Goal: Task Accomplishment & Management: Manage account settings

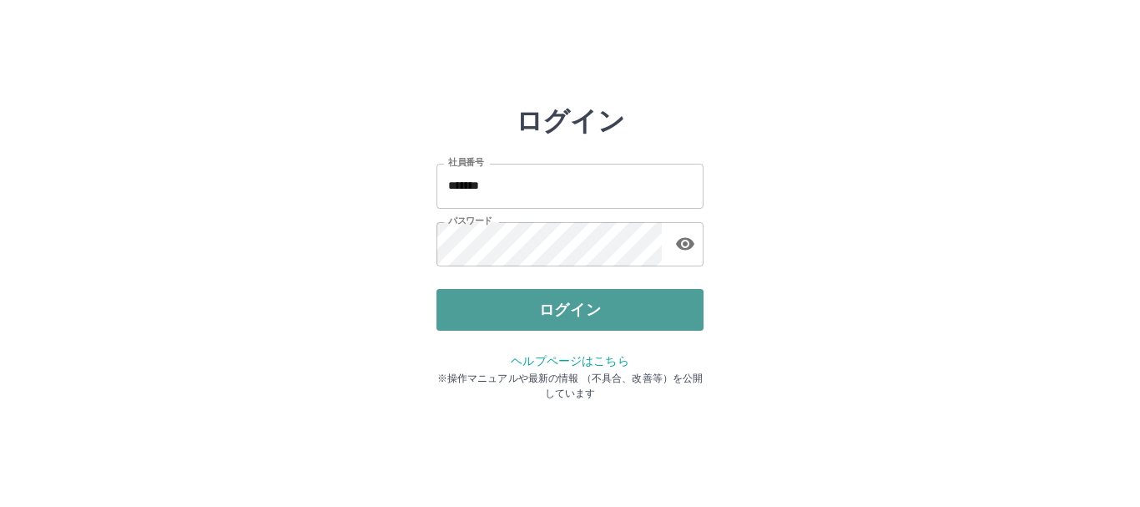
click at [580, 307] on button "ログイン" at bounding box center [570, 310] width 267 height 42
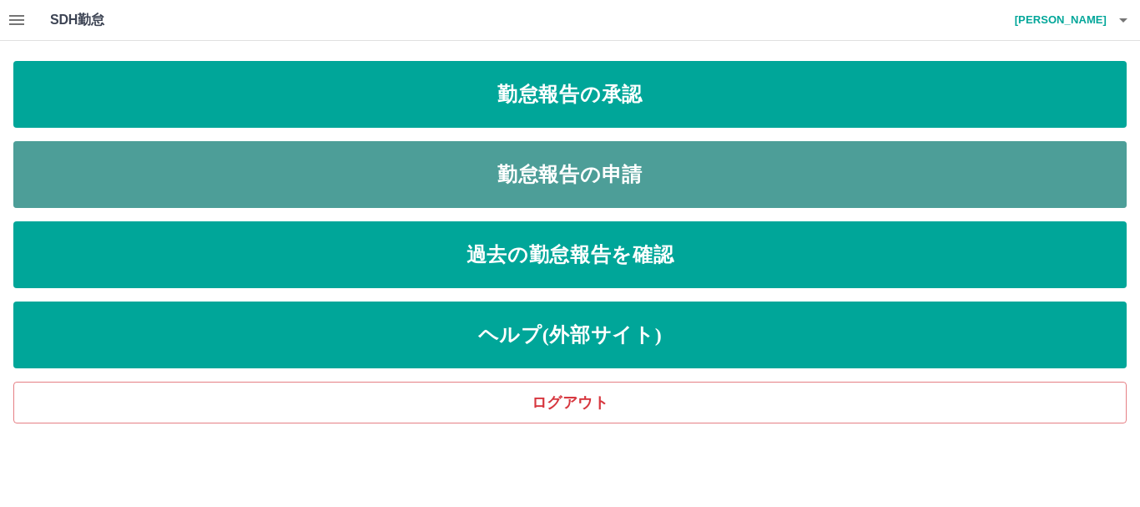
click at [578, 178] on link "勤怠報告の申請" at bounding box center [569, 174] width 1113 height 67
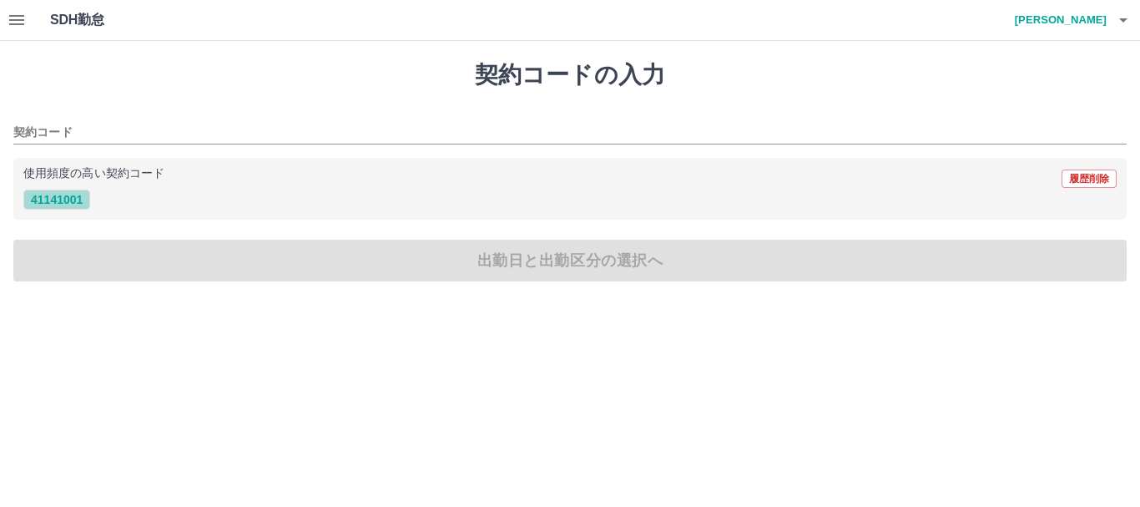
click at [78, 196] on button "41141001" at bounding box center [56, 199] width 67 height 20
type input "********"
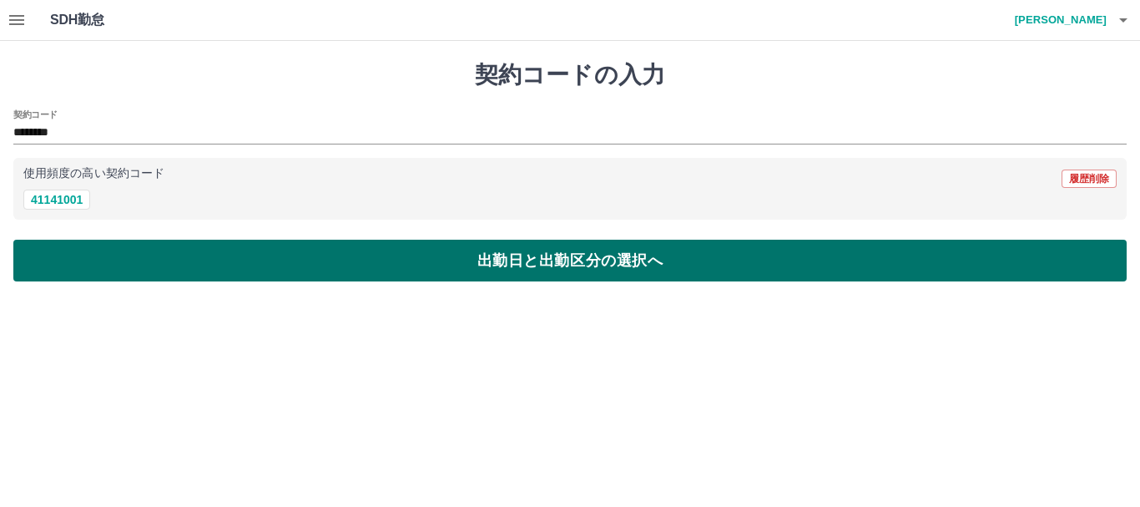
click at [511, 251] on button "出勤日と出勤区分の選択へ" at bounding box center [569, 261] width 1113 height 42
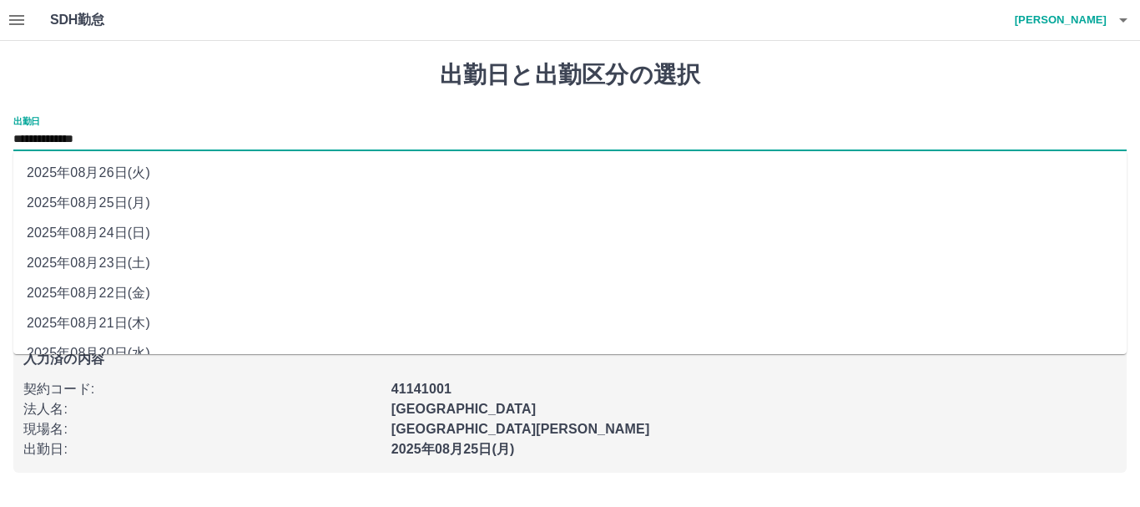
click at [243, 139] on input "**********" at bounding box center [569, 139] width 1113 height 21
click at [191, 235] on li "2025年08月24日(日)" at bounding box center [569, 233] width 1113 height 30
type input "**********"
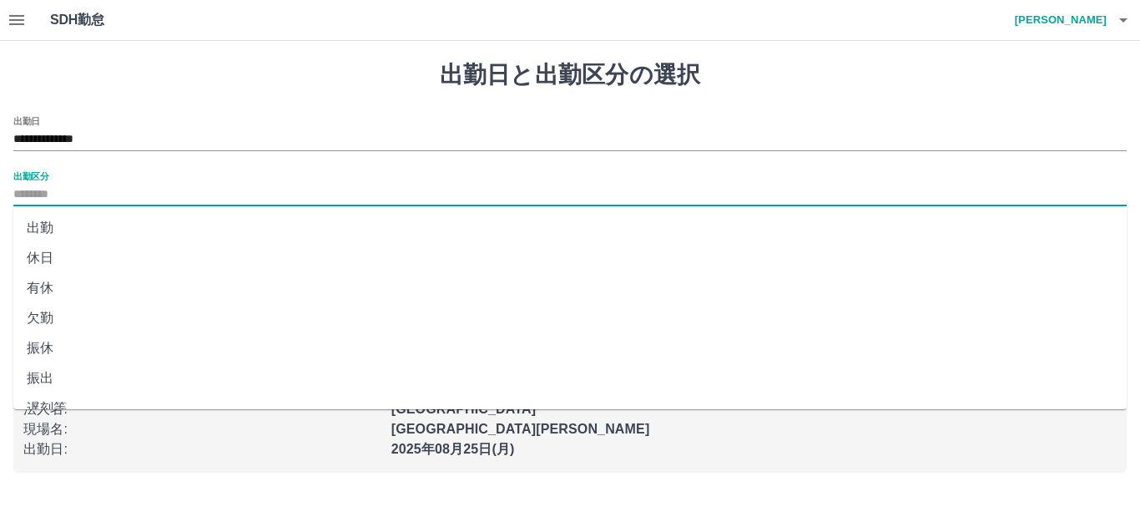
click at [142, 197] on input "出勤区分" at bounding box center [569, 194] width 1113 height 21
click at [106, 257] on li "休日" at bounding box center [569, 258] width 1113 height 30
type input "**"
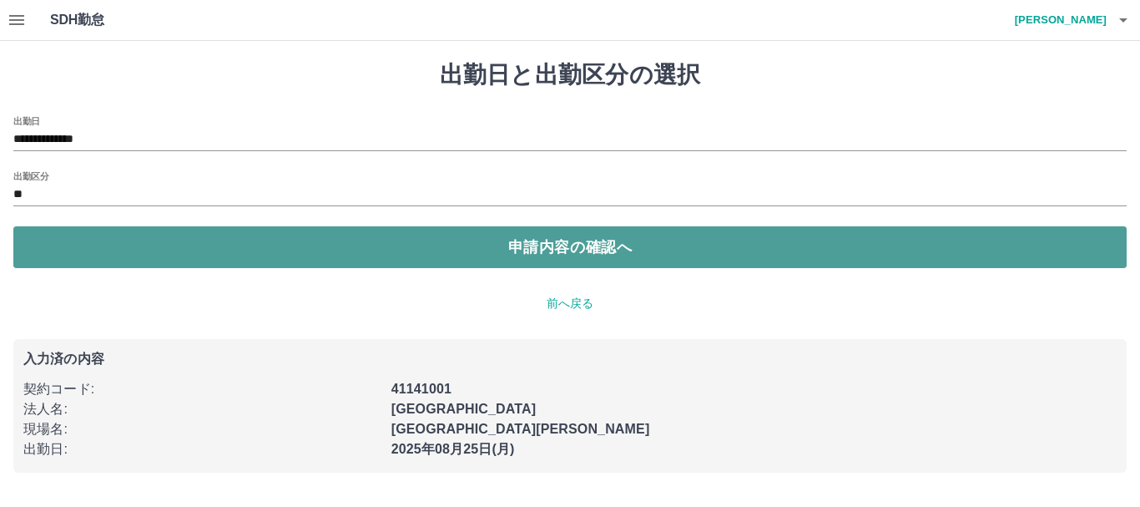
click at [577, 247] on button "申請内容の確認へ" at bounding box center [569, 247] width 1113 height 42
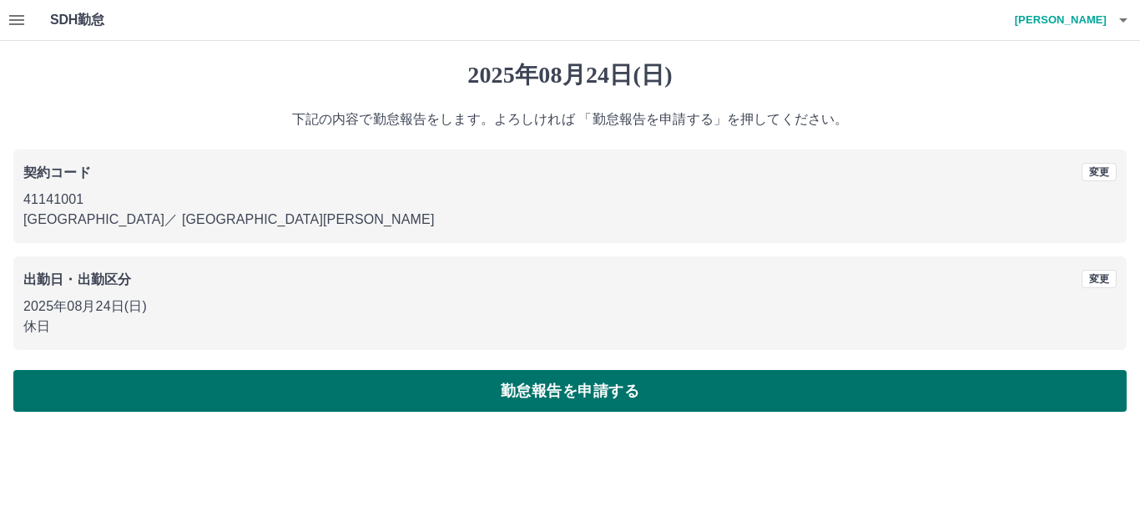
click at [582, 385] on button "勤怠報告を申請する" at bounding box center [569, 391] width 1113 height 42
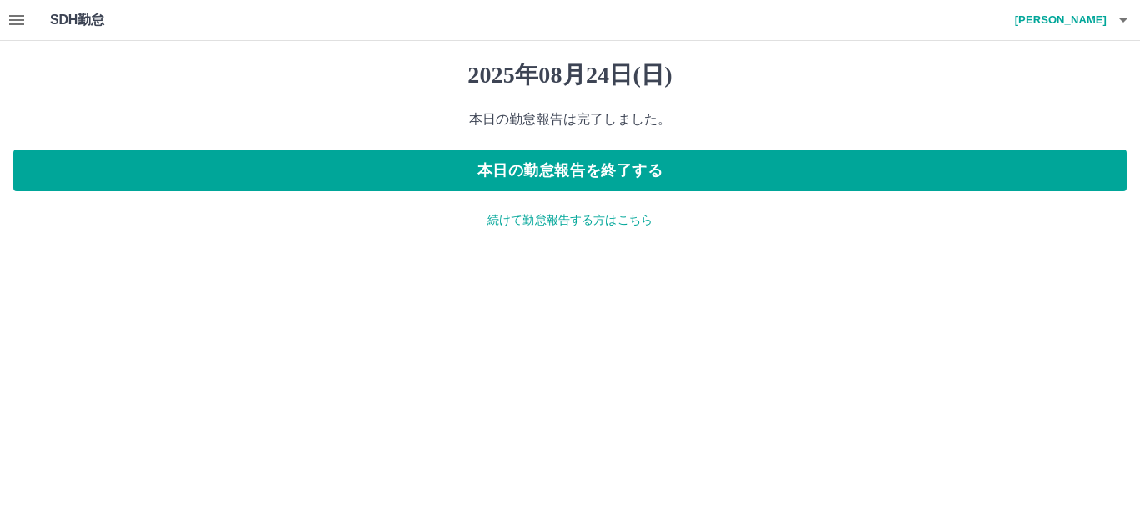
click at [589, 224] on p "続けて勤怠報告する方はこちら" at bounding box center [569, 220] width 1113 height 18
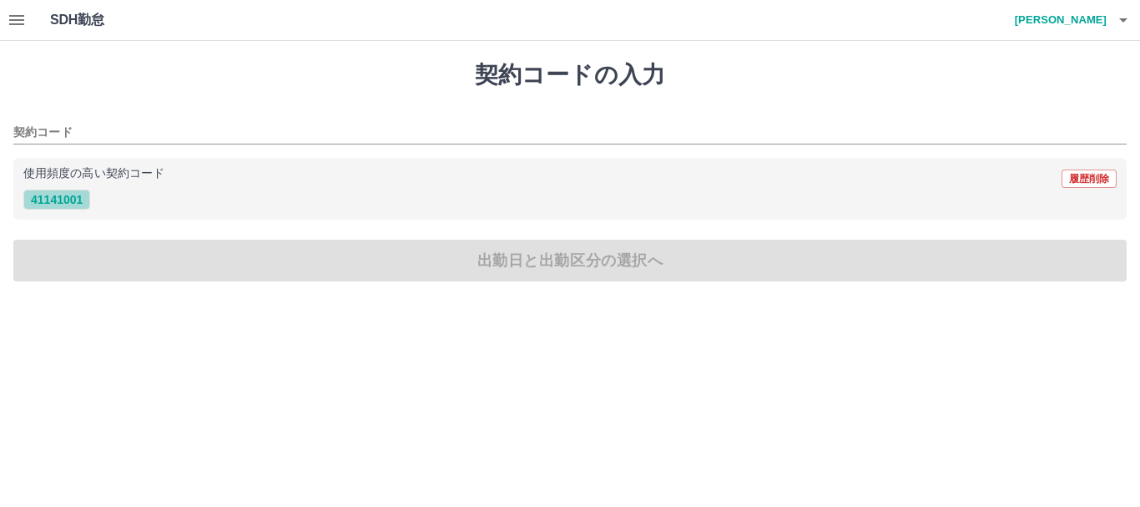
click at [65, 201] on button "41141001" at bounding box center [56, 199] width 67 height 20
type input "********"
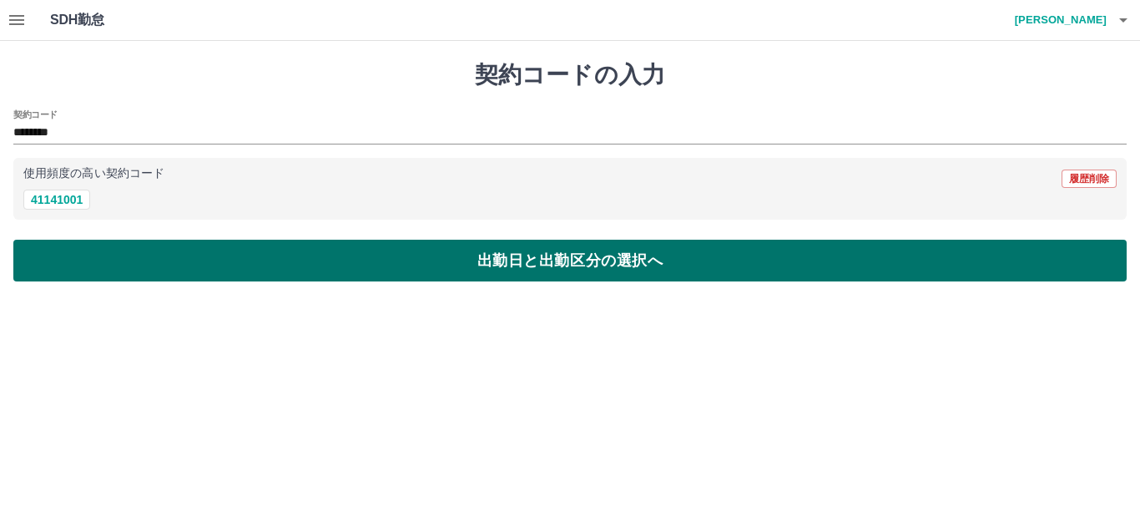
click at [600, 265] on button "出勤日と出勤区分の選択へ" at bounding box center [569, 261] width 1113 height 42
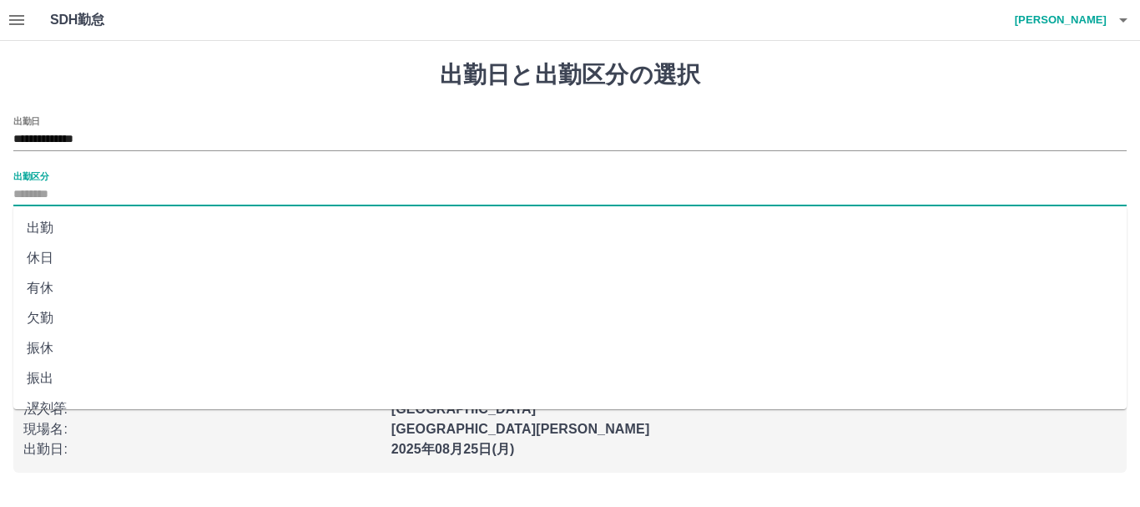
click at [77, 193] on input "出勤区分" at bounding box center [569, 194] width 1113 height 21
click at [63, 229] on li "出勤" at bounding box center [569, 228] width 1113 height 30
type input "**"
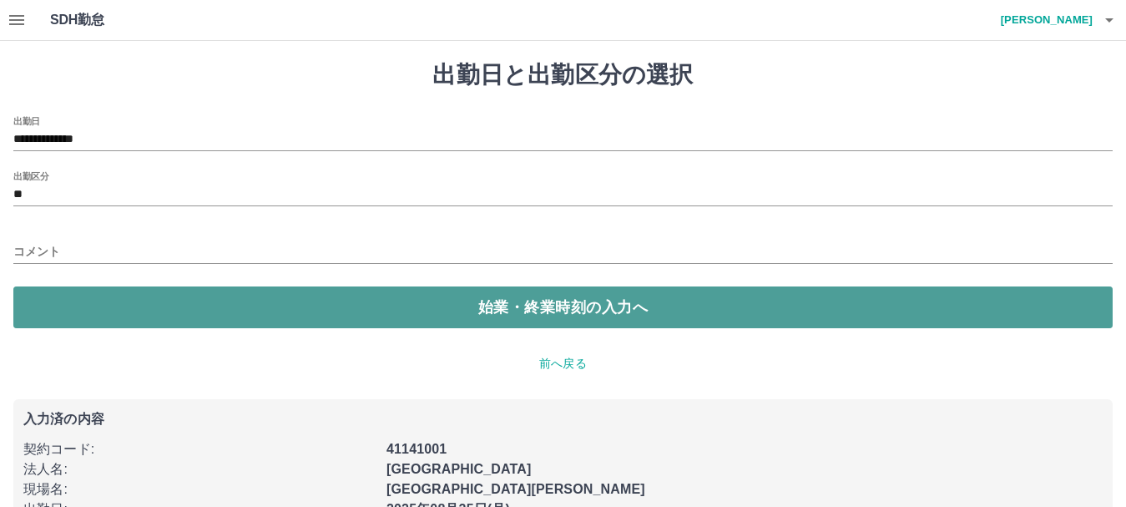
click at [550, 295] on button "始業・終業時刻の入力へ" at bounding box center [562, 307] width 1099 height 42
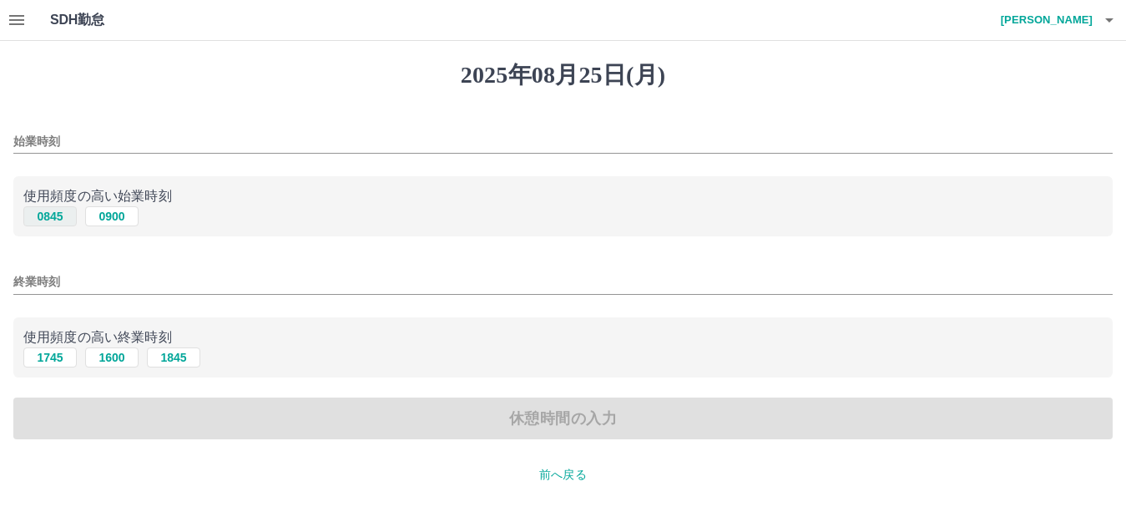
click at [62, 217] on button "0845" at bounding box center [49, 216] width 53 height 20
type input "****"
click at [47, 360] on button "1745" at bounding box center [49, 357] width 53 height 20
type input "****"
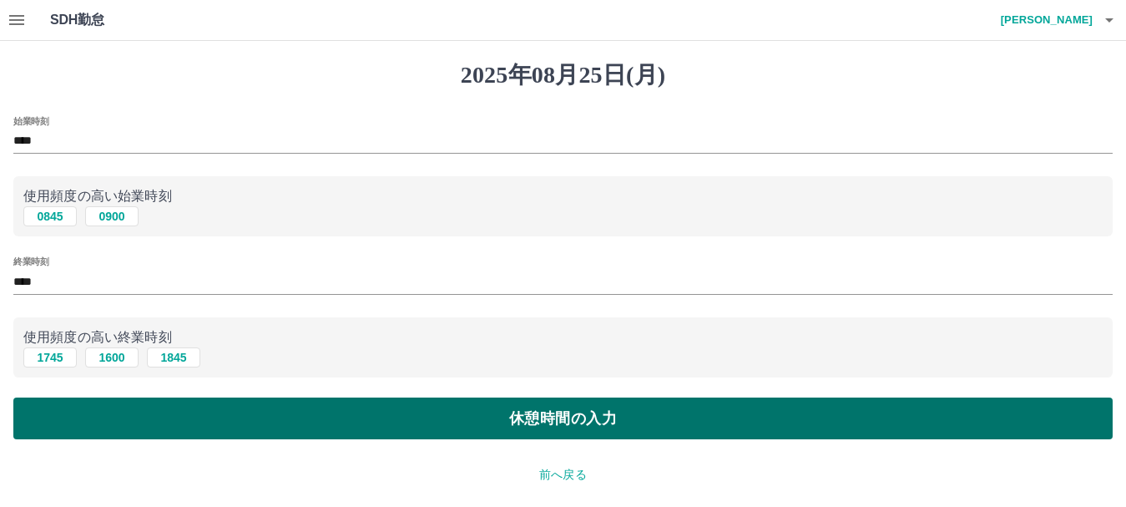
click at [590, 418] on button "休憩時間の入力" at bounding box center [562, 418] width 1099 height 42
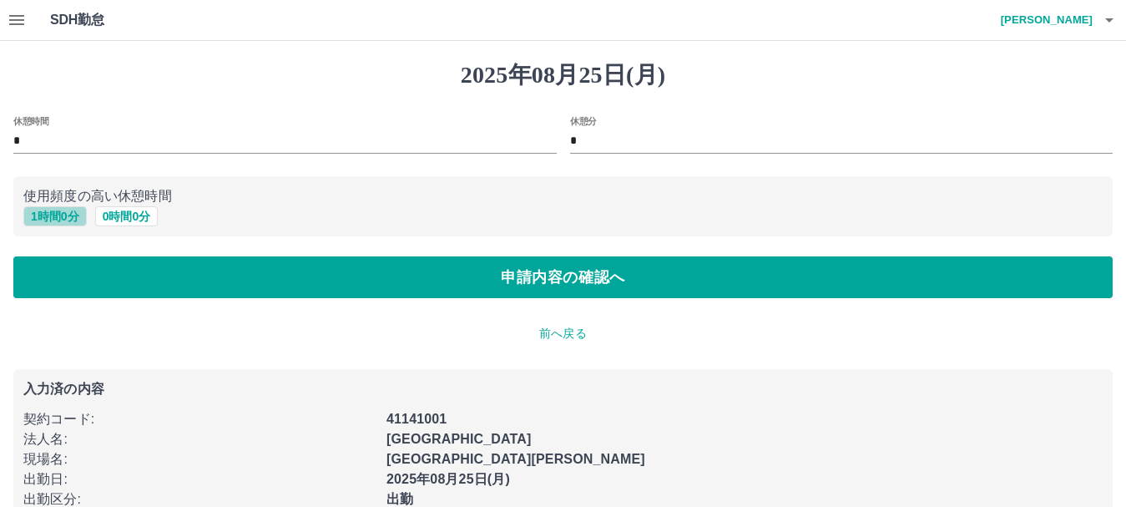
click at [70, 211] on button "1 時間 0 分" at bounding box center [54, 216] width 63 height 20
type input "*"
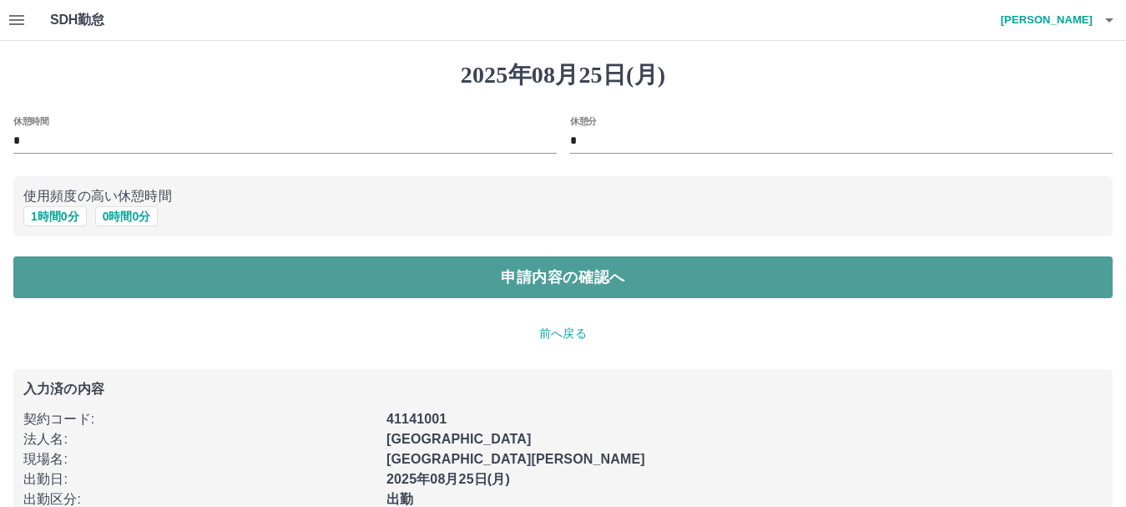
click at [605, 284] on button "申請内容の確認へ" at bounding box center [562, 277] width 1099 height 42
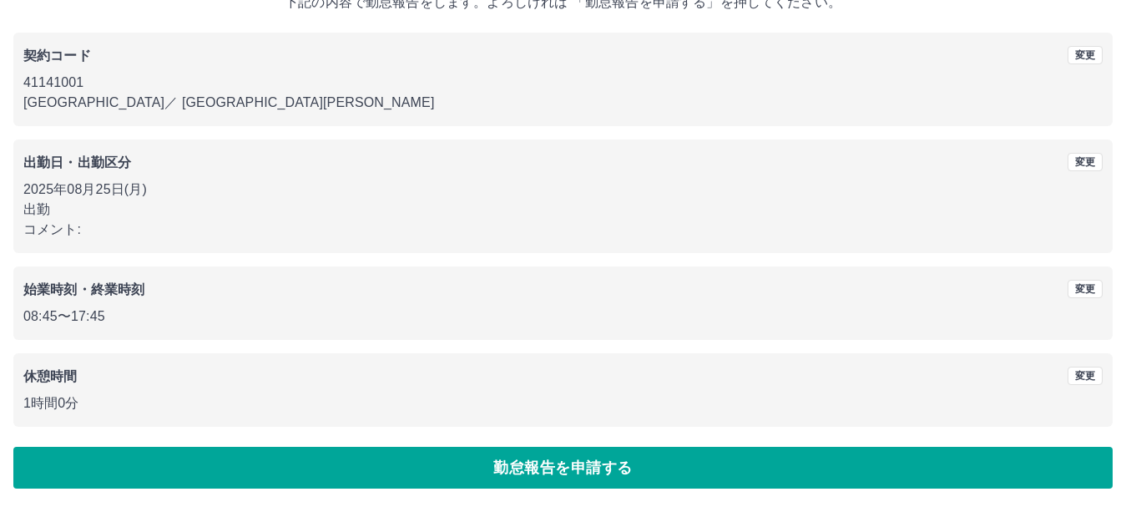
scroll to position [119, 0]
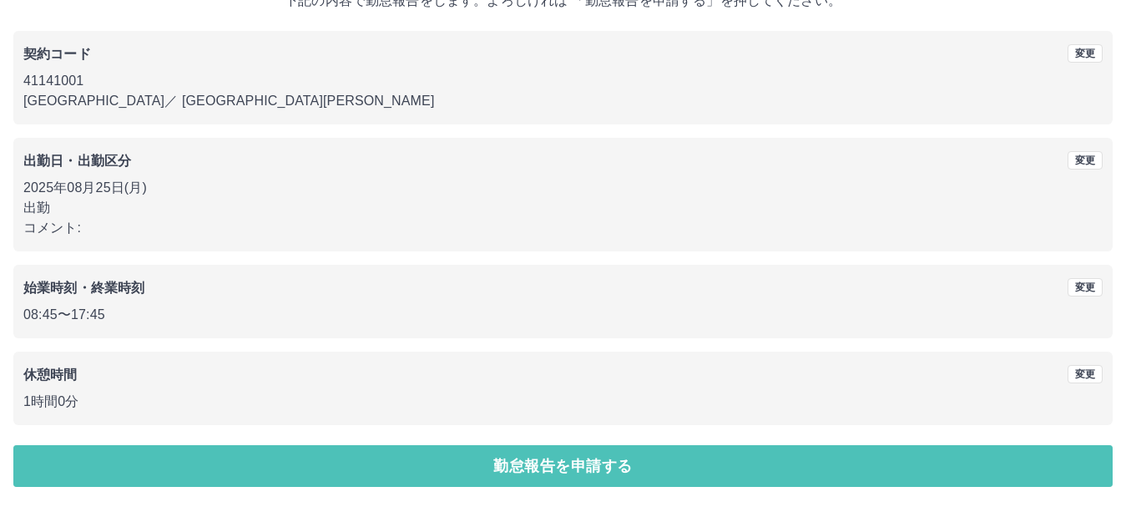
click at [553, 463] on button "勤怠報告を申請する" at bounding box center [562, 466] width 1099 height 42
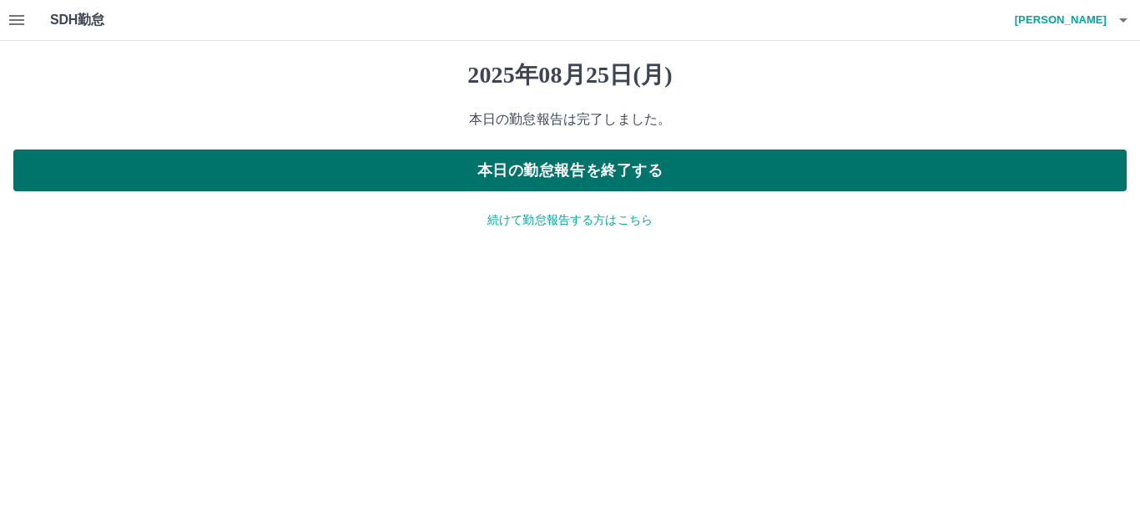
click at [627, 173] on button "本日の勤怠報告を終了する" at bounding box center [569, 170] width 1113 height 42
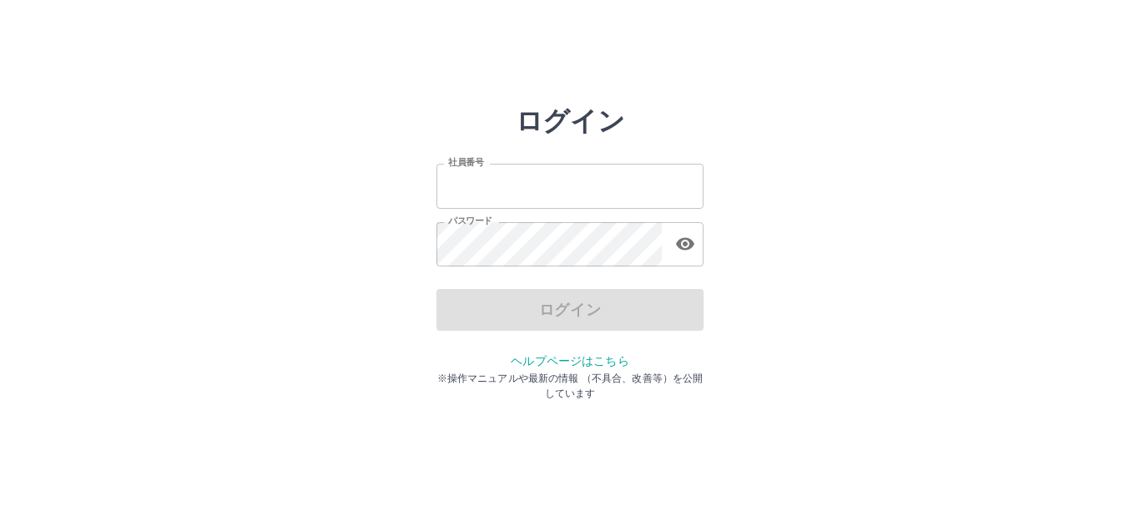
type input "*******"
click at [595, 190] on input "*******" at bounding box center [570, 186] width 267 height 44
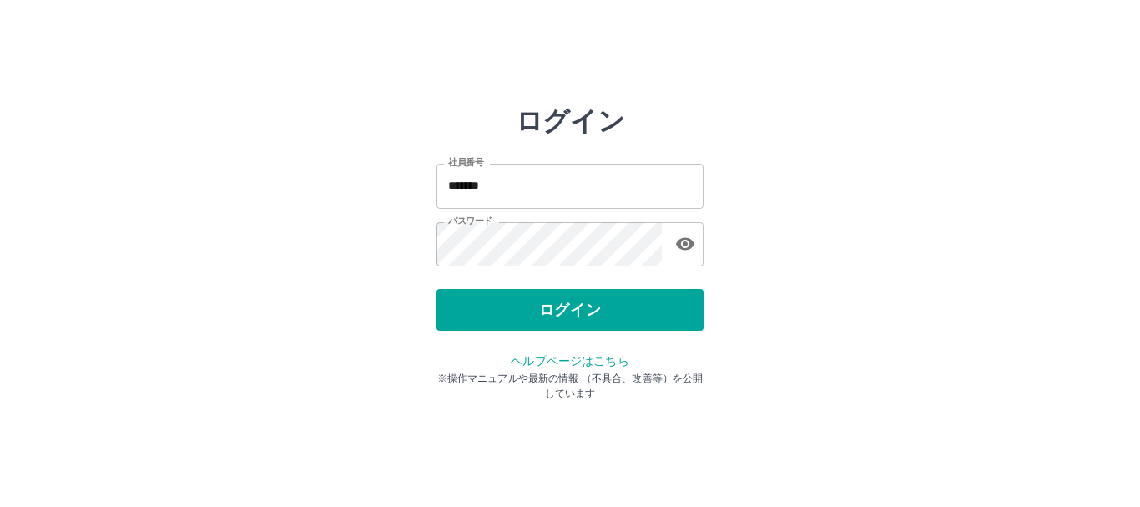
click at [849, 266] on div "ログイン 社員番号 ******* 社員番号 パスワード パスワード ログイン ヘルプページはこちら ※操作マニュアルや最新の情報 （不具合、改善等）を公開し…" at bounding box center [570, 238] width 1002 height 267
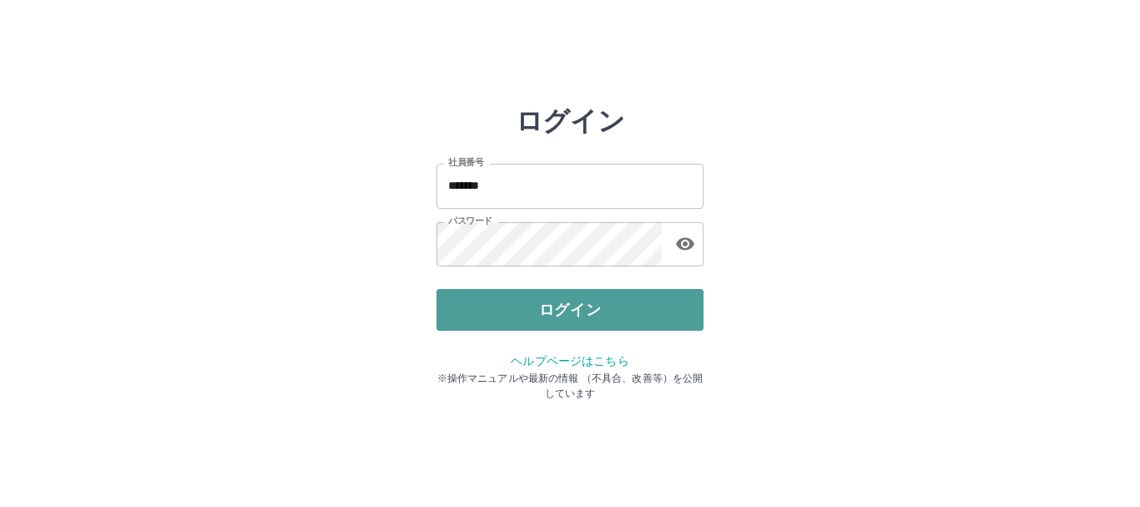
click at [589, 305] on button "ログイン" at bounding box center [570, 310] width 267 height 42
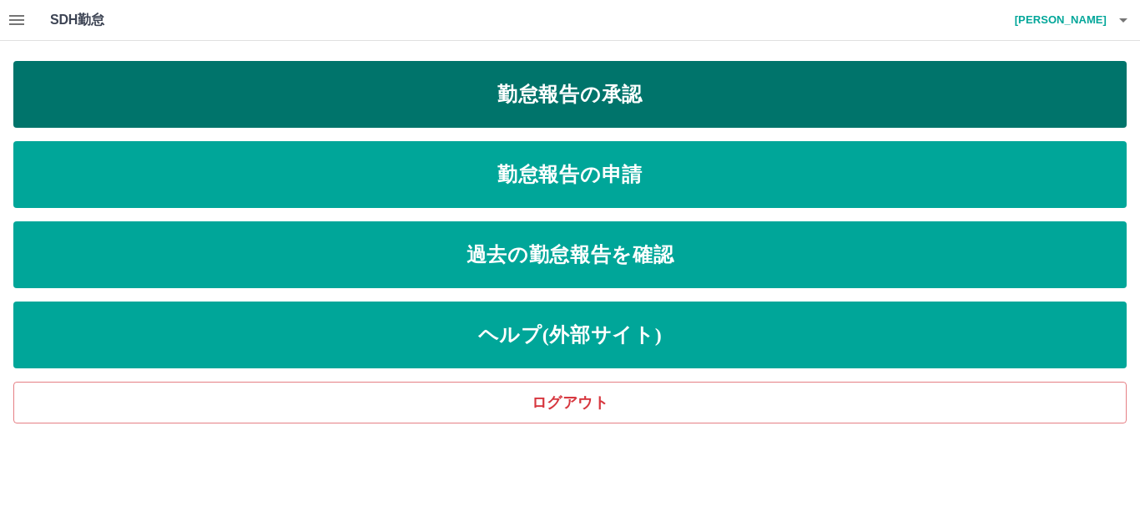
click at [625, 97] on link "勤怠報告の承認" at bounding box center [569, 94] width 1113 height 67
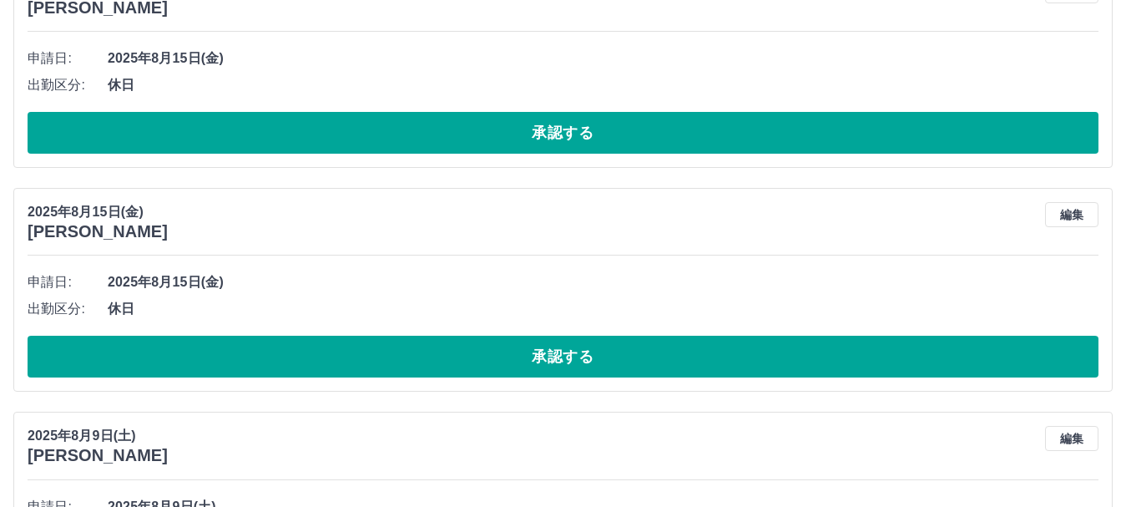
scroll to position [6191, 0]
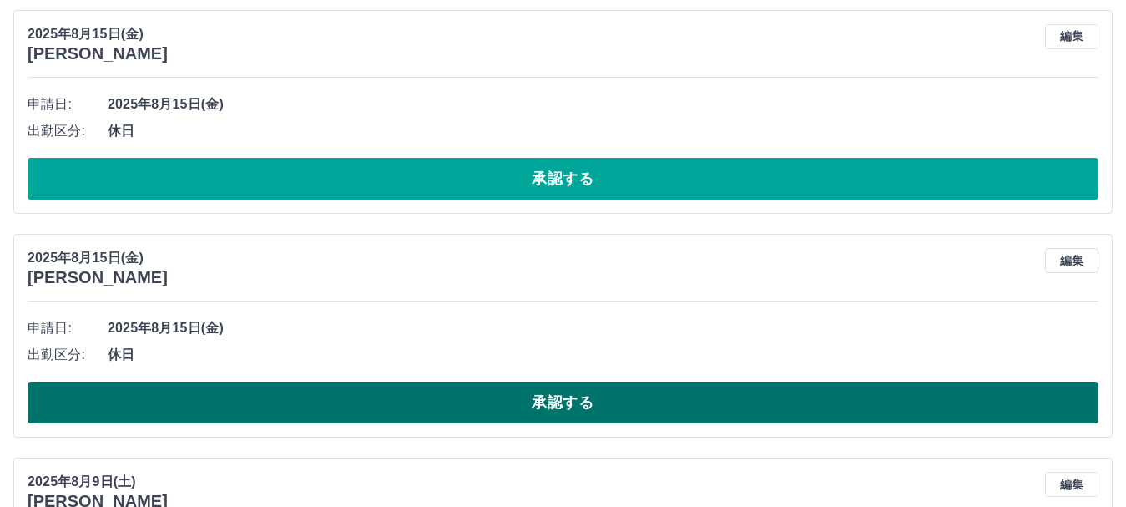
click at [693, 407] on button "承認する" at bounding box center [563, 402] width 1071 height 42
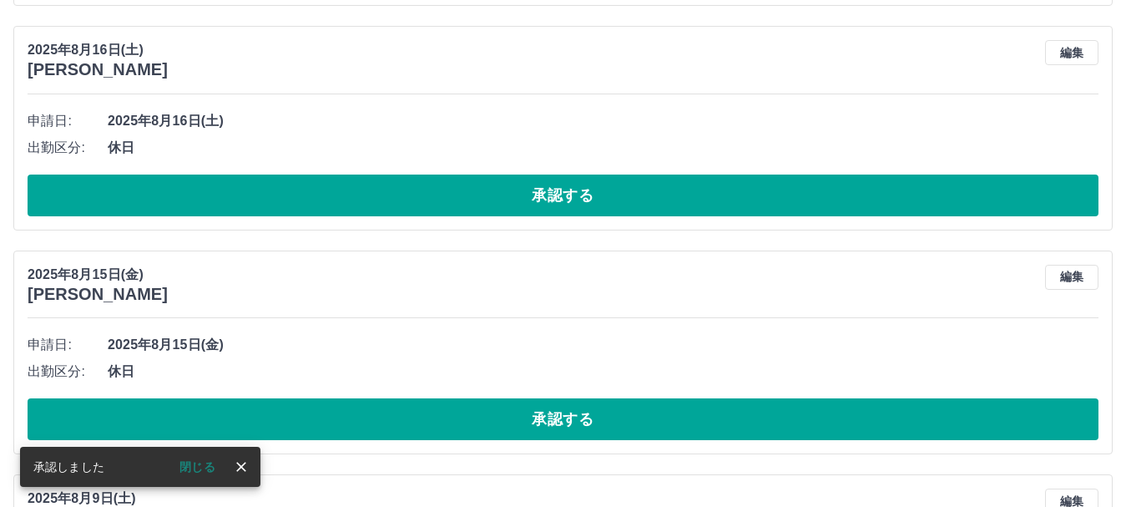
scroll to position [5941, 0]
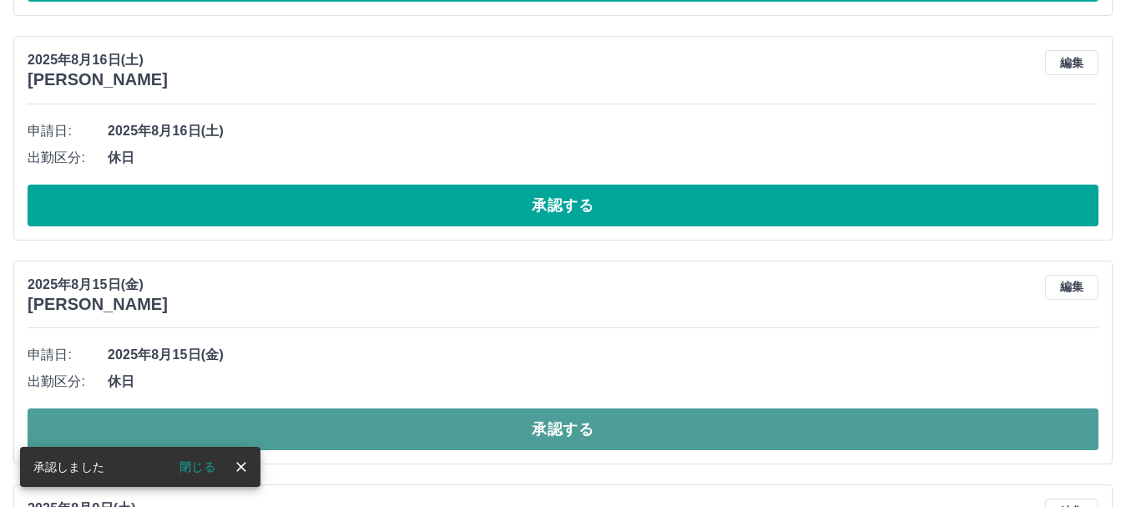
click at [629, 432] on button "承認する" at bounding box center [563, 429] width 1071 height 42
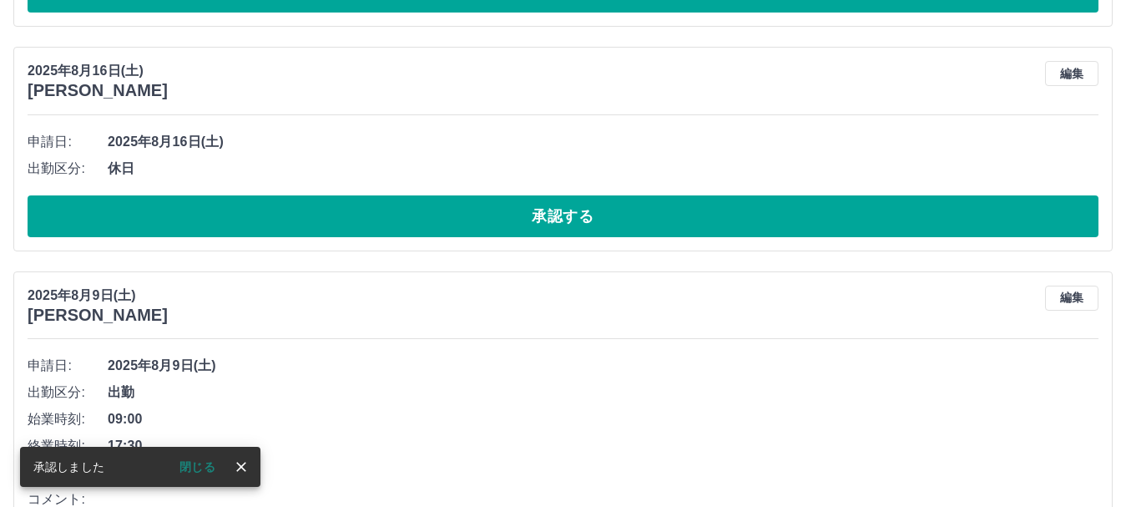
scroll to position [5774, 0]
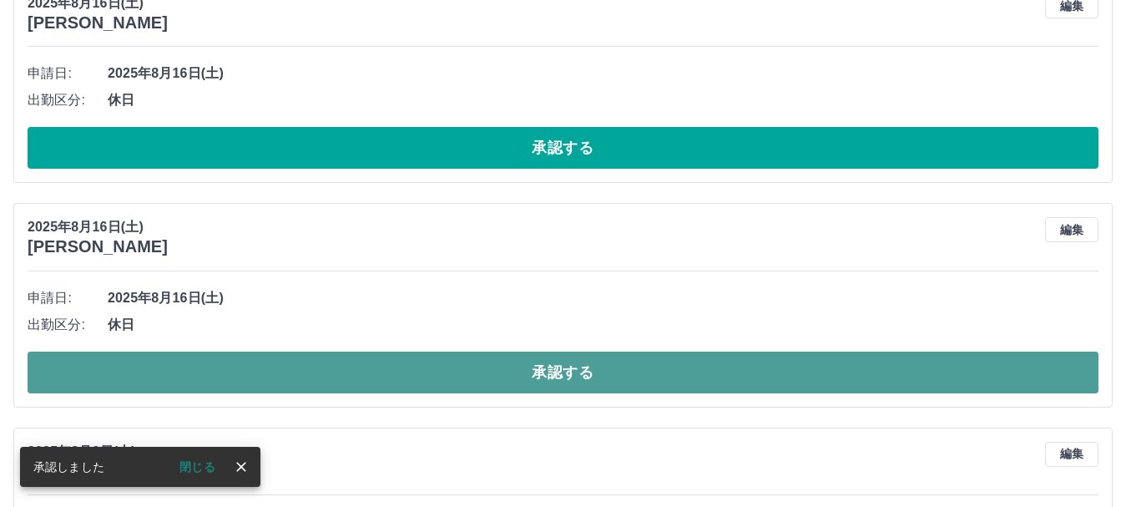
click at [624, 386] on button "承認する" at bounding box center [563, 372] width 1071 height 42
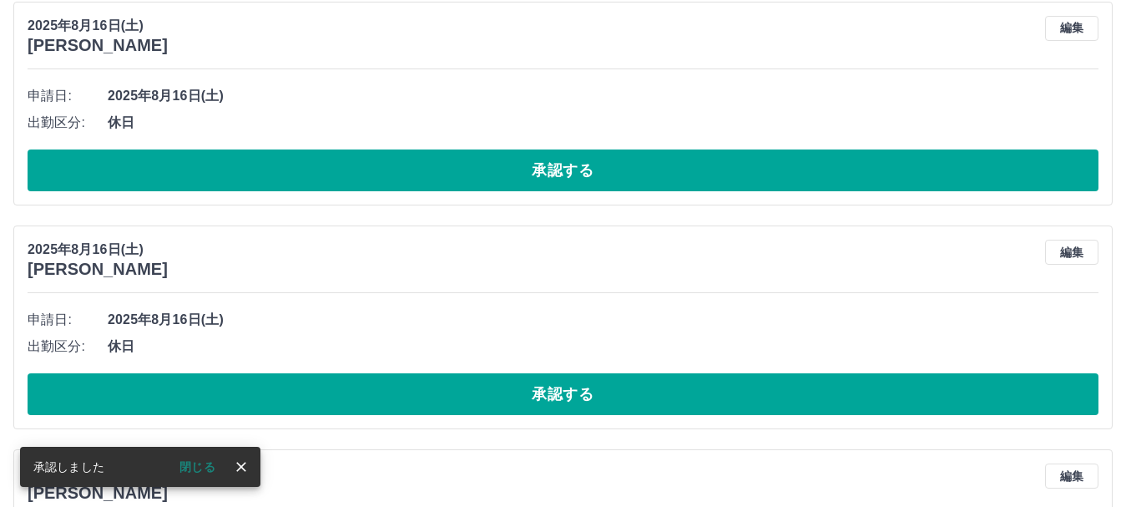
scroll to position [5523, 0]
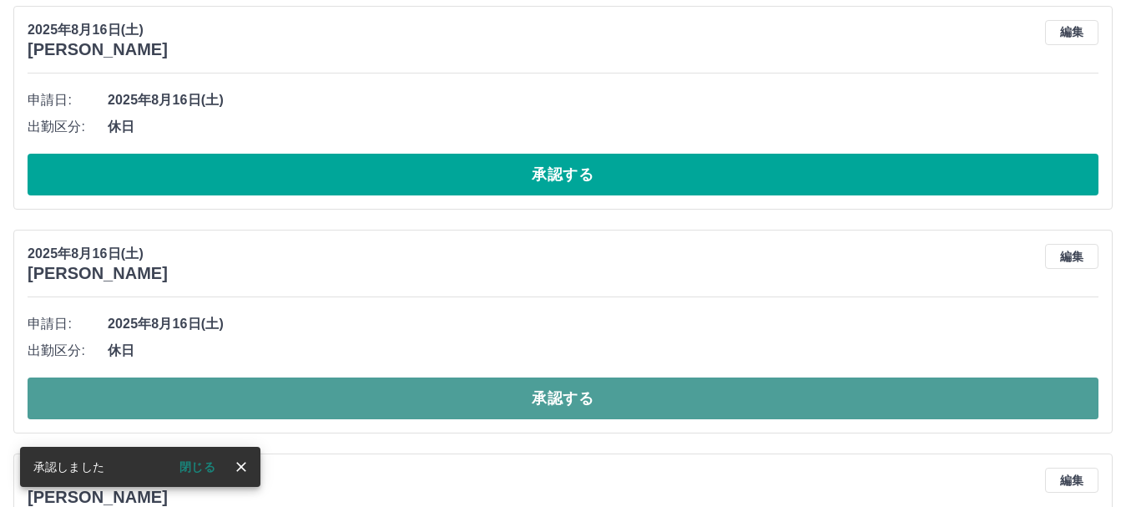
click at [624, 404] on button "承認する" at bounding box center [563, 398] width 1071 height 42
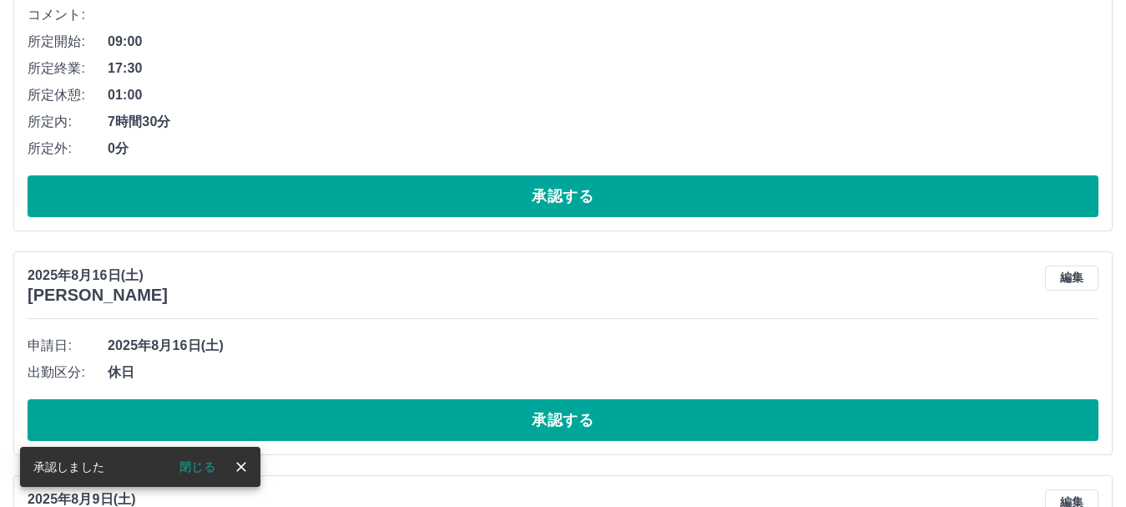
scroll to position [5273, 0]
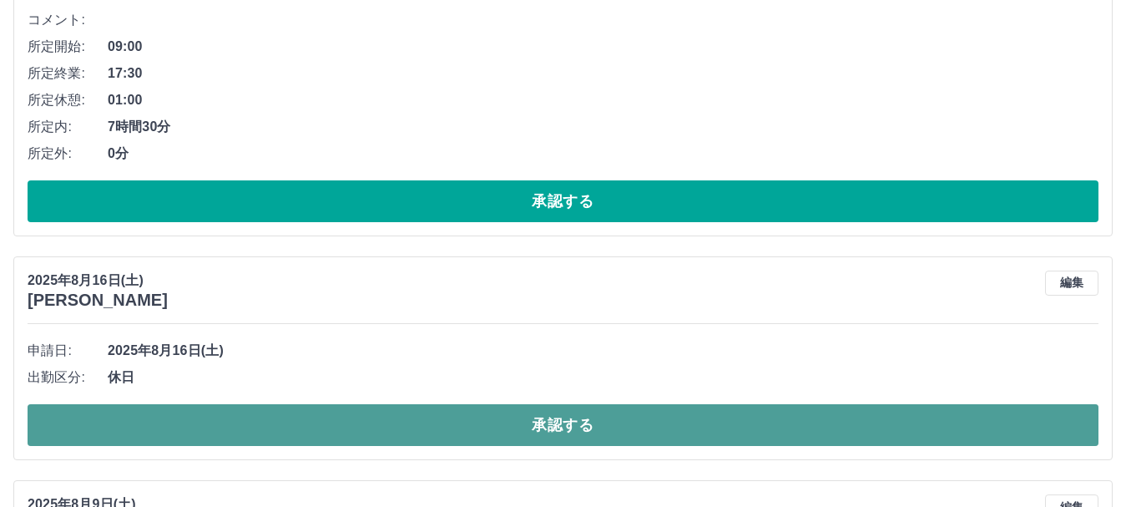
click at [628, 431] on button "承認する" at bounding box center [563, 425] width 1071 height 42
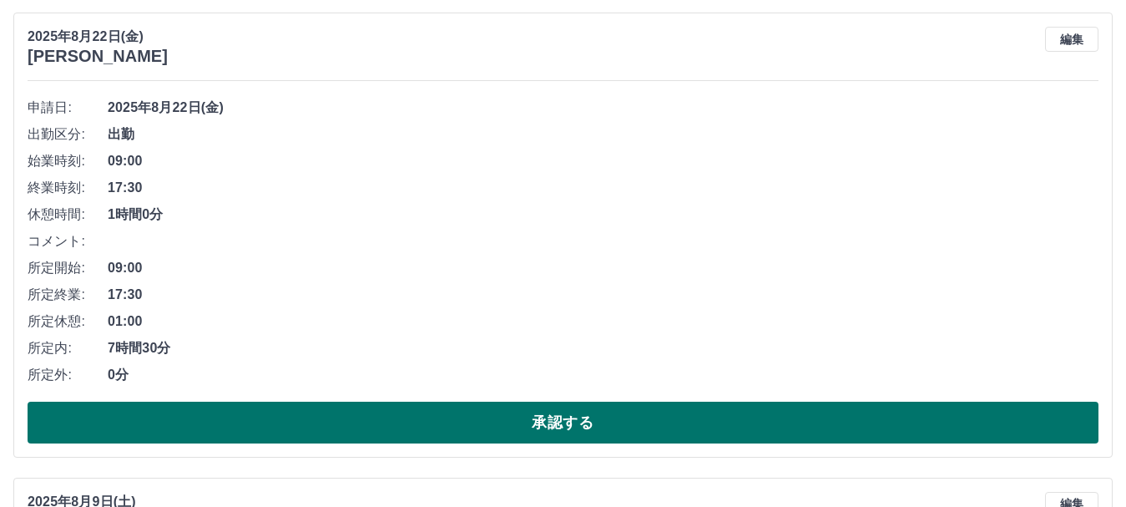
scroll to position [5022, 0]
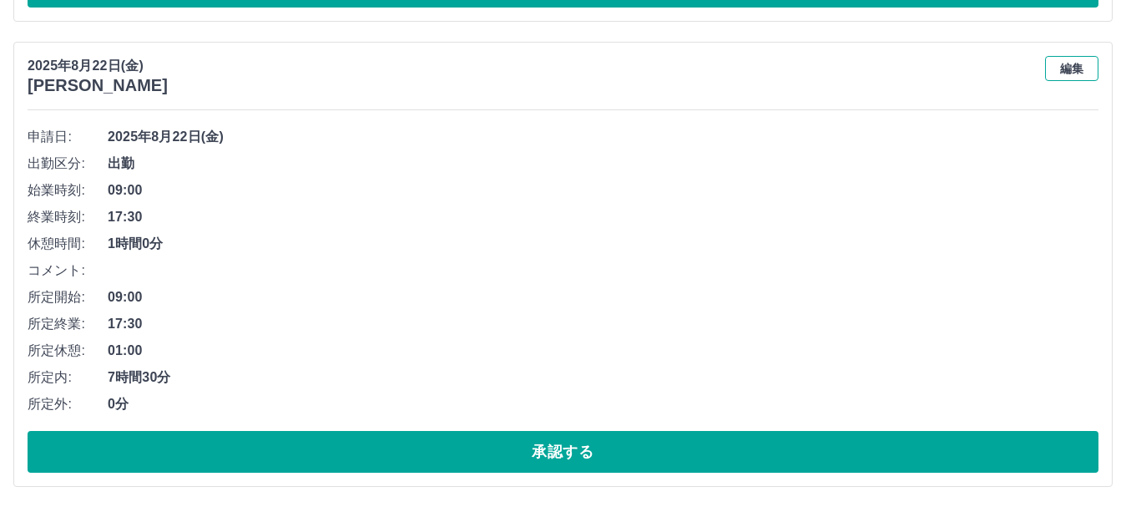
click at [1081, 76] on button "編集" at bounding box center [1071, 68] width 53 height 25
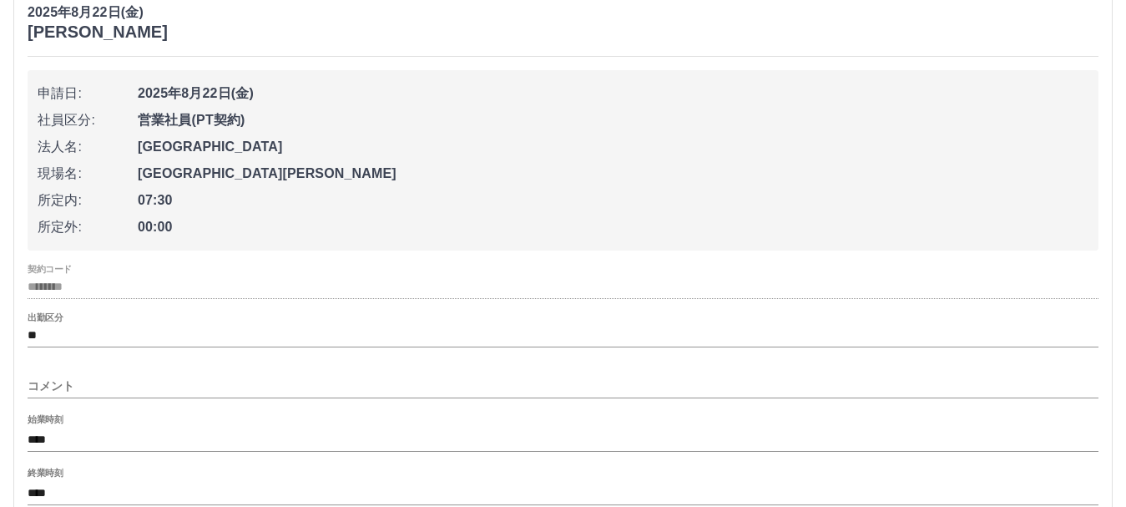
scroll to position [5106, 0]
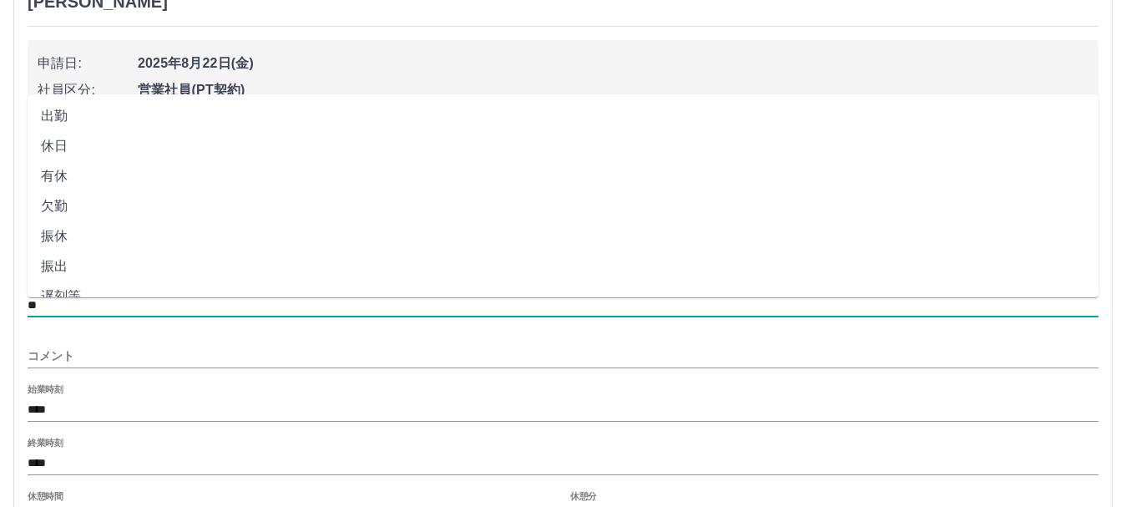
click at [100, 308] on input "**" at bounding box center [563, 305] width 1071 height 21
click at [87, 172] on li "有休" at bounding box center [563, 176] width 1071 height 30
type input "**"
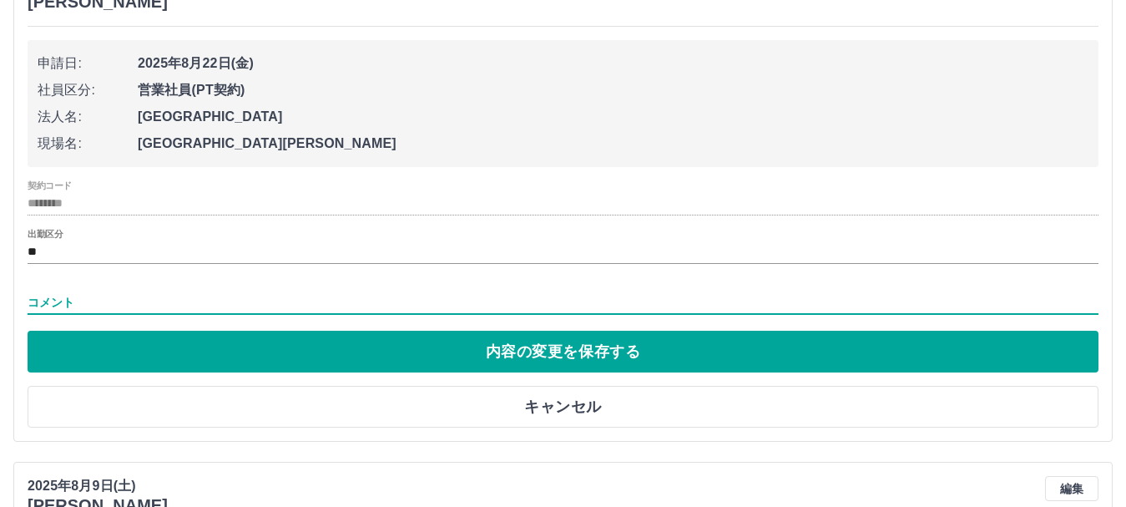
click at [100, 295] on input "コメント" at bounding box center [563, 302] width 1071 height 24
type input "****"
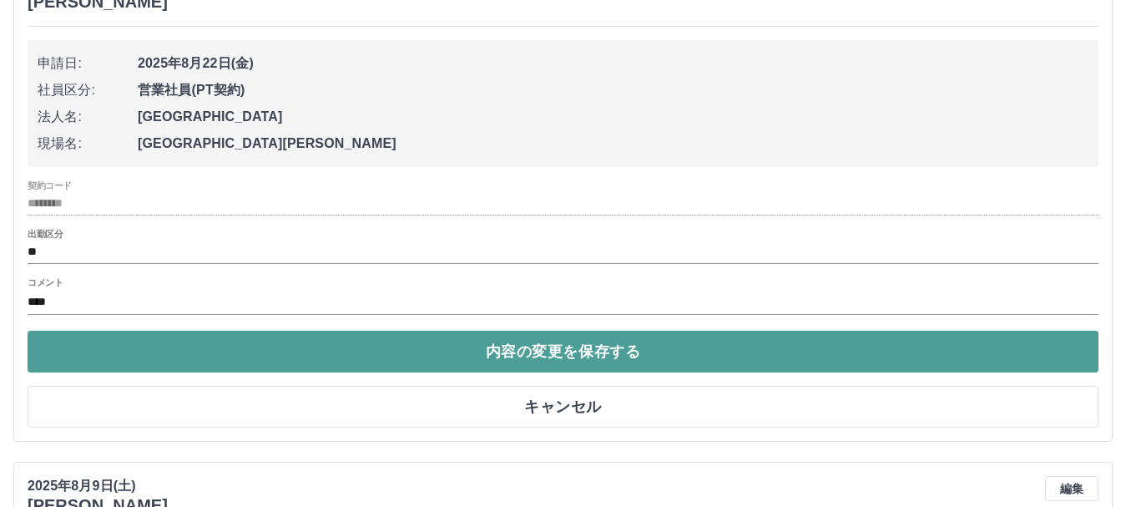
click at [559, 357] on button "内容の変更を保存する" at bounding box center [563, 352] width 1071 height 42
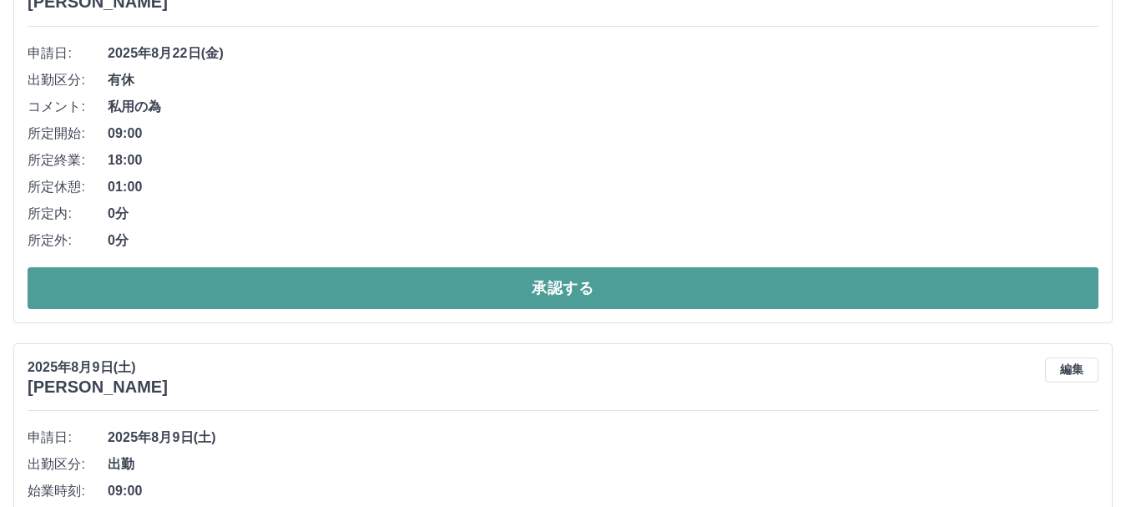
click at [564, 291] on button "承認する" at bounding box center [563, 288] width 1071 height 42
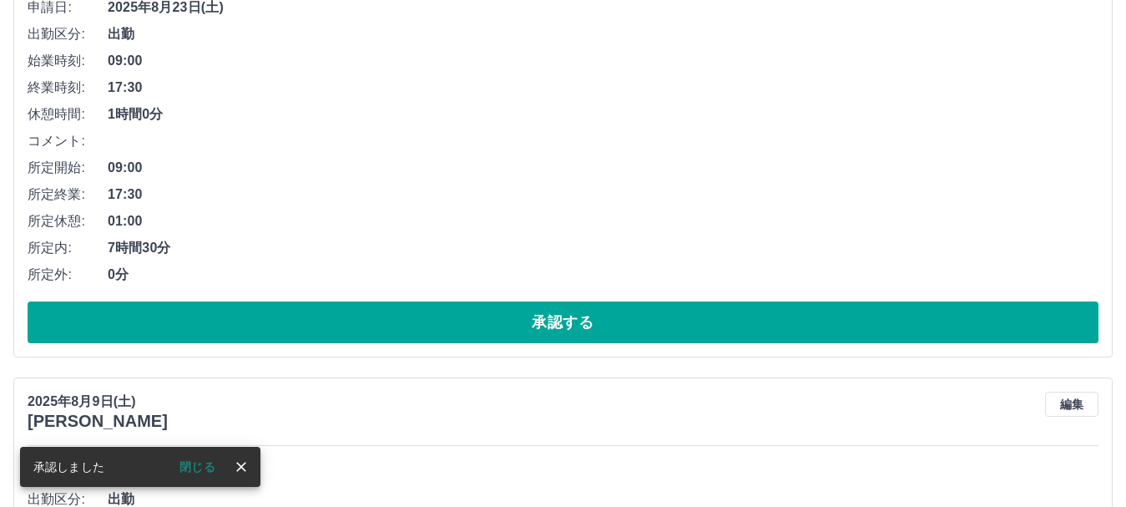
scroll to position [4522, 0]
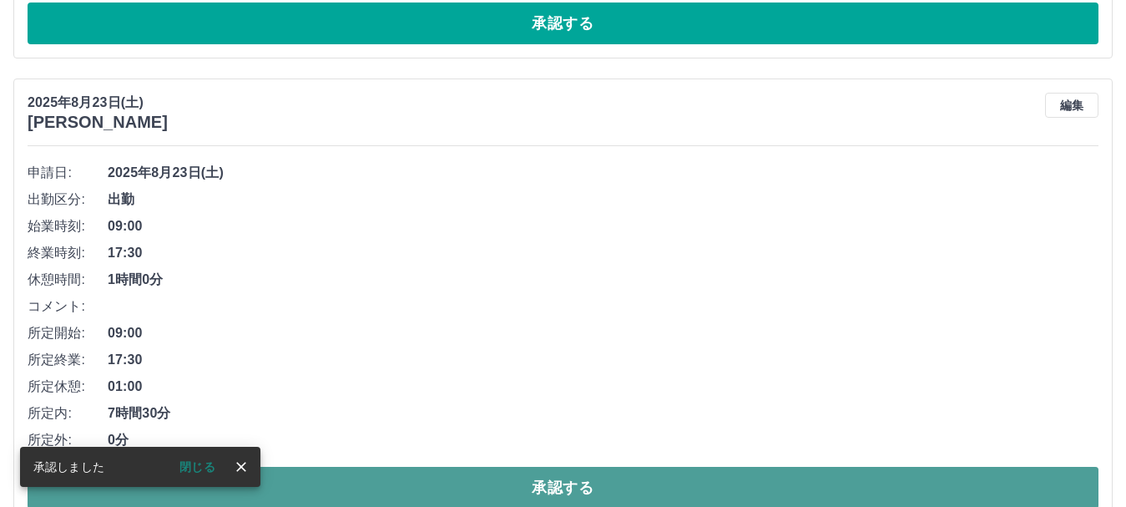
click at [556, 488] on button "承認する" at bounding box center [563, 488] width 1071 height 42
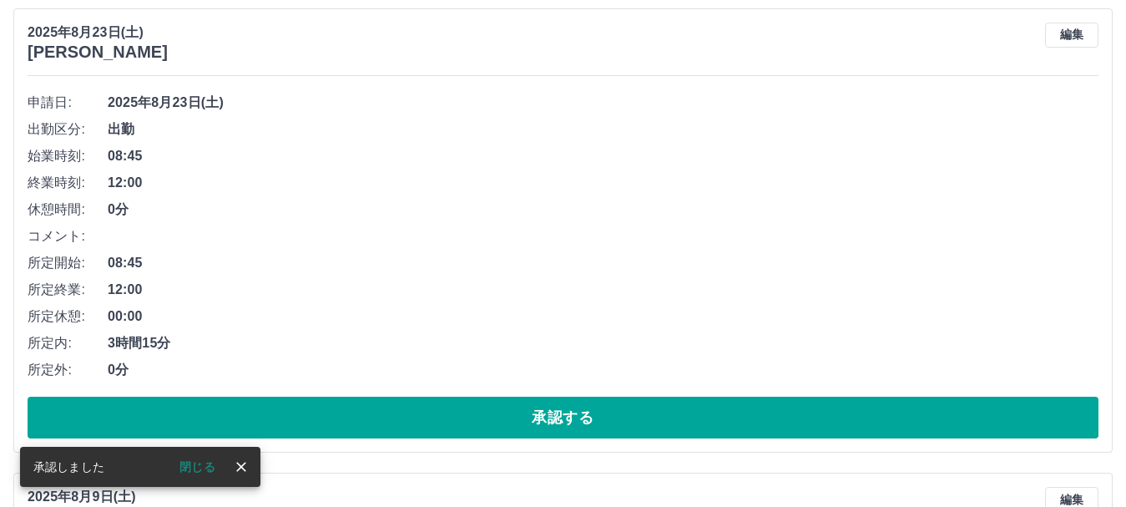
scroll to position [4104, 0]
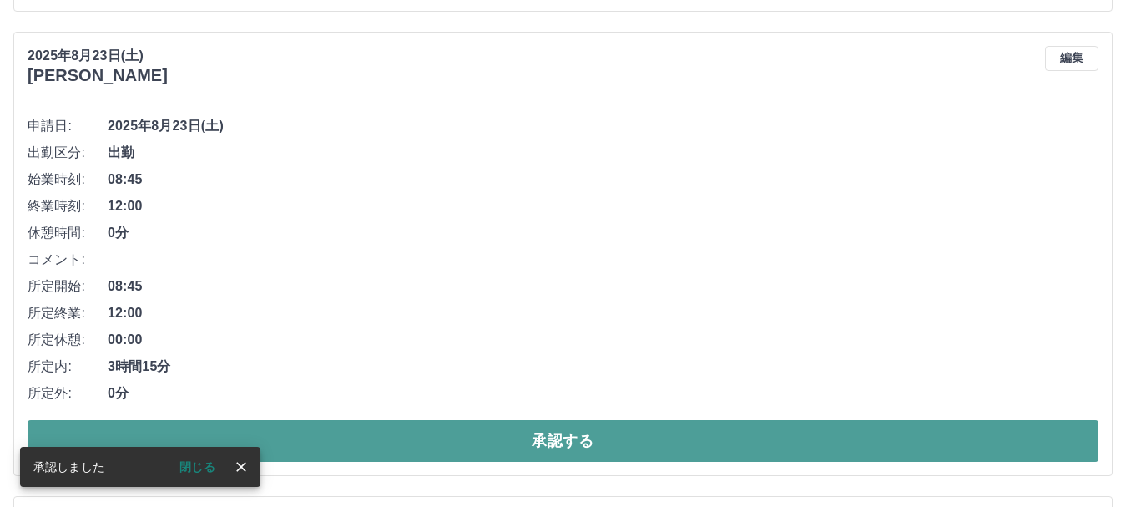
click at [556, 442] on button "承認する" at bounding box center [563, 441] width 1071 height 42
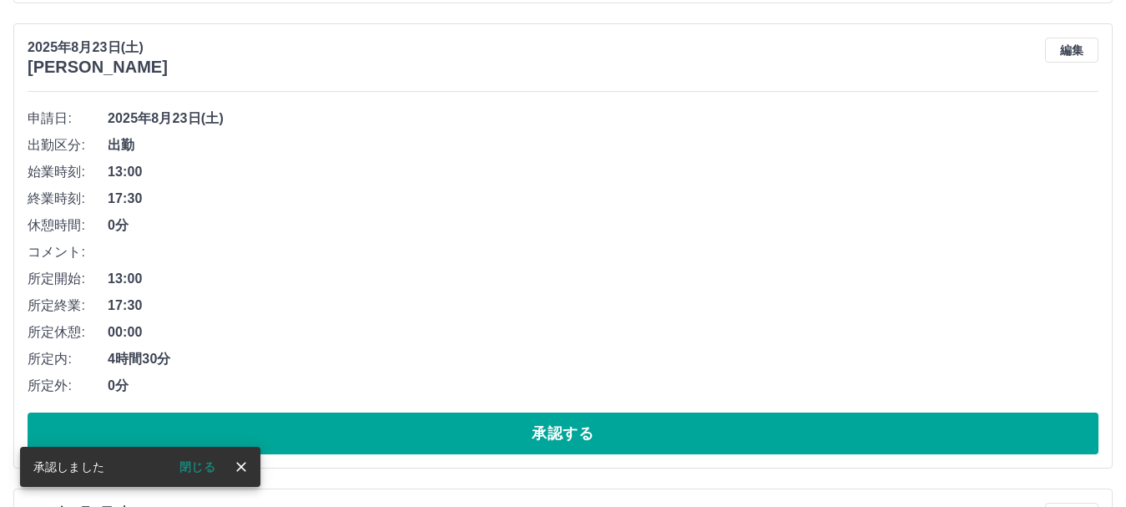
scroll to position [3678, 0]
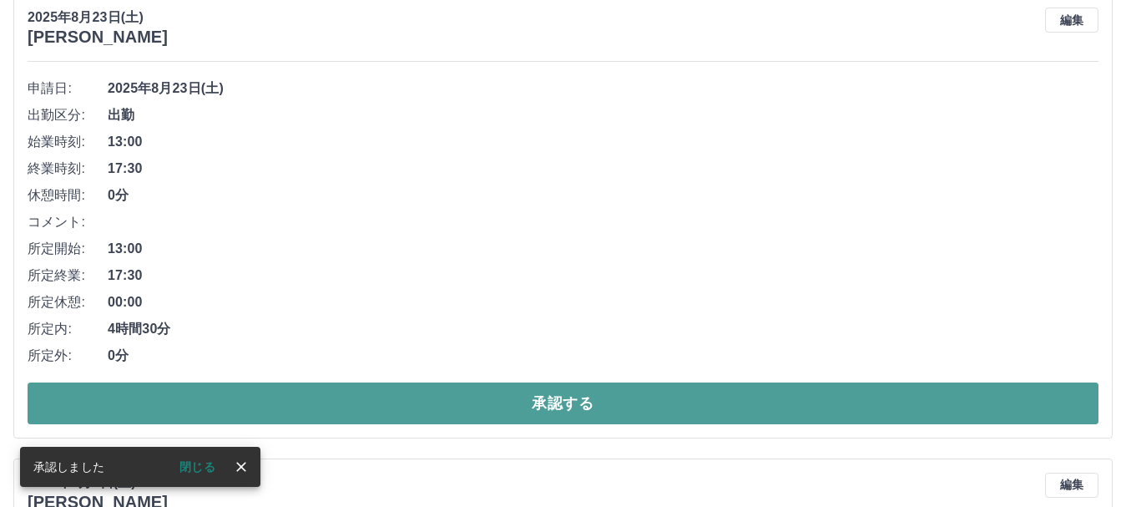
click at [564, 407] on button "承認する" at bounding box center [563, 403] width 1071 height 42
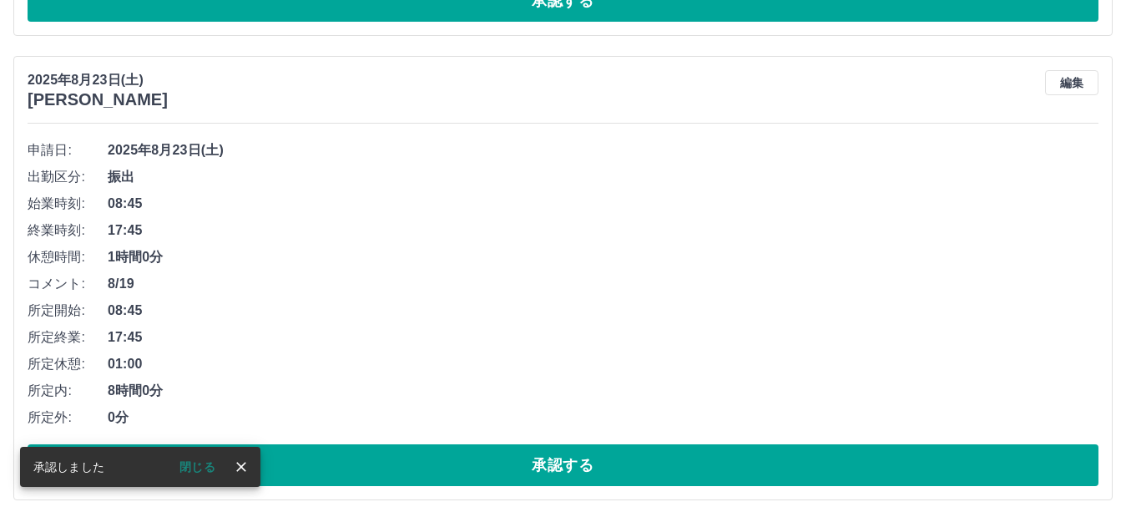
scroll to position [3213, 0]
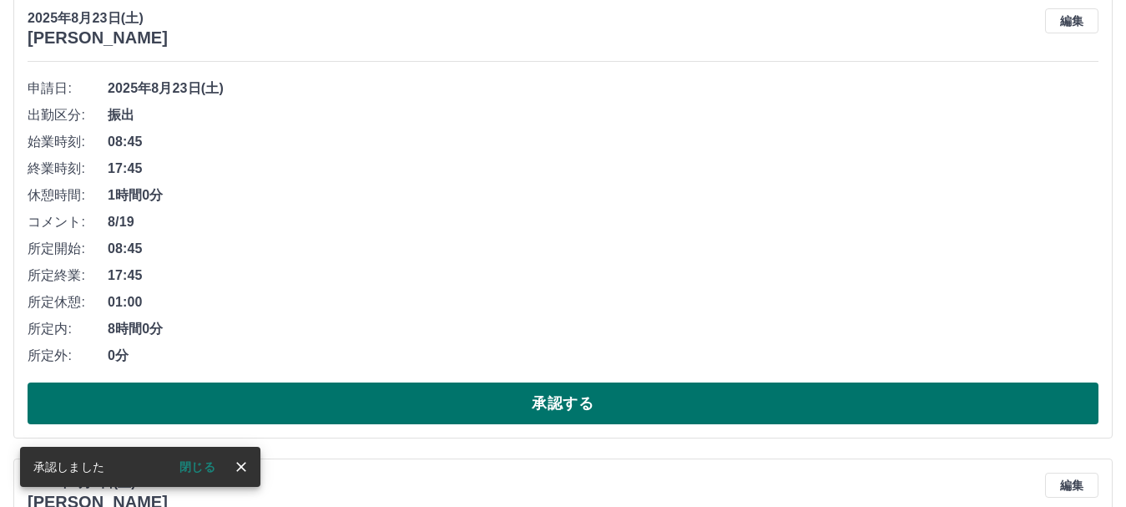
click at [573, 411] on button "承認する" at bounding box center [563, 403] width 1071 height 42
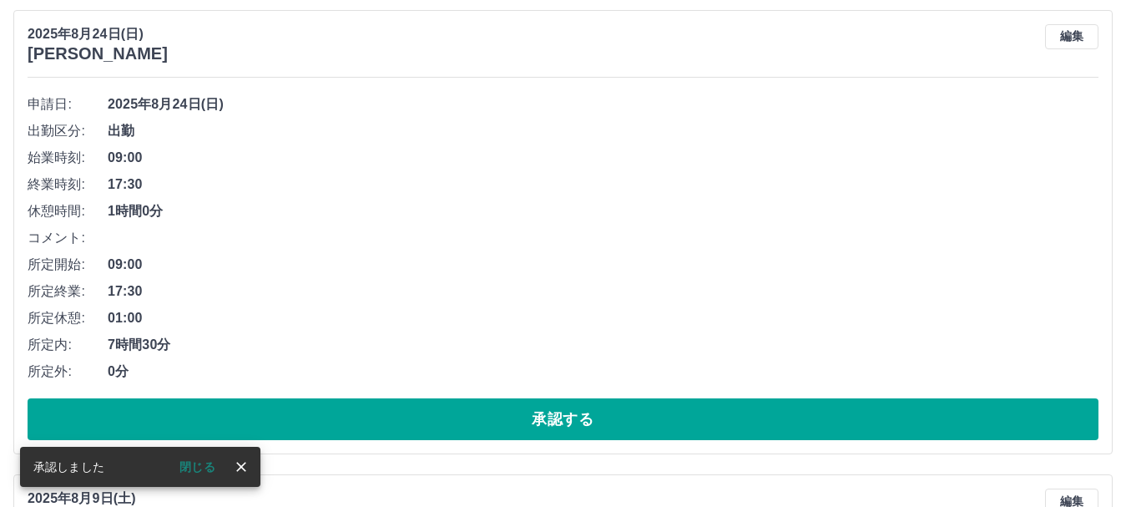
scroll to position [2749, 0]
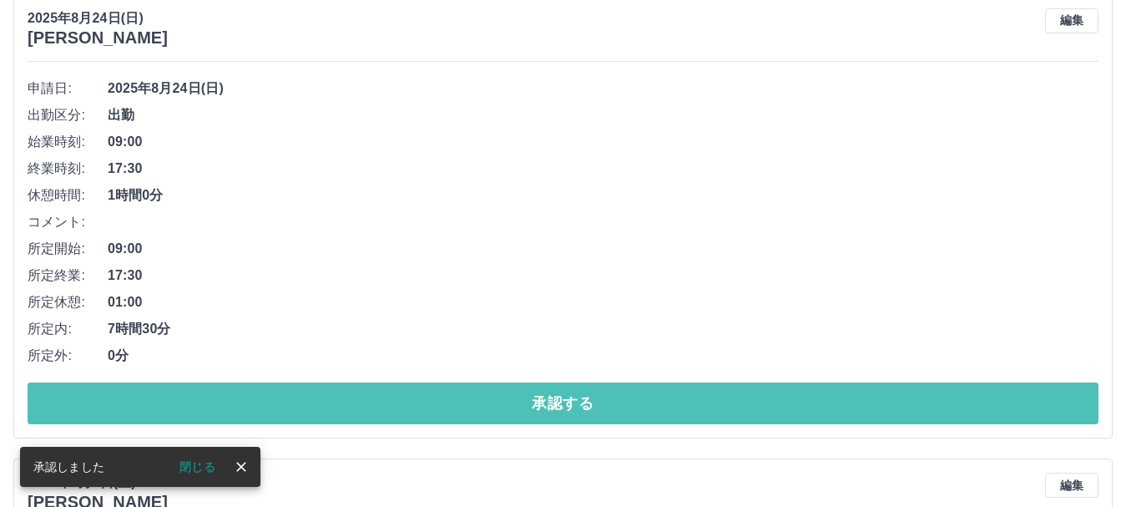
click at [573, 411] on button "承認する" at bounding box center [563, 403] width 1071 height 42
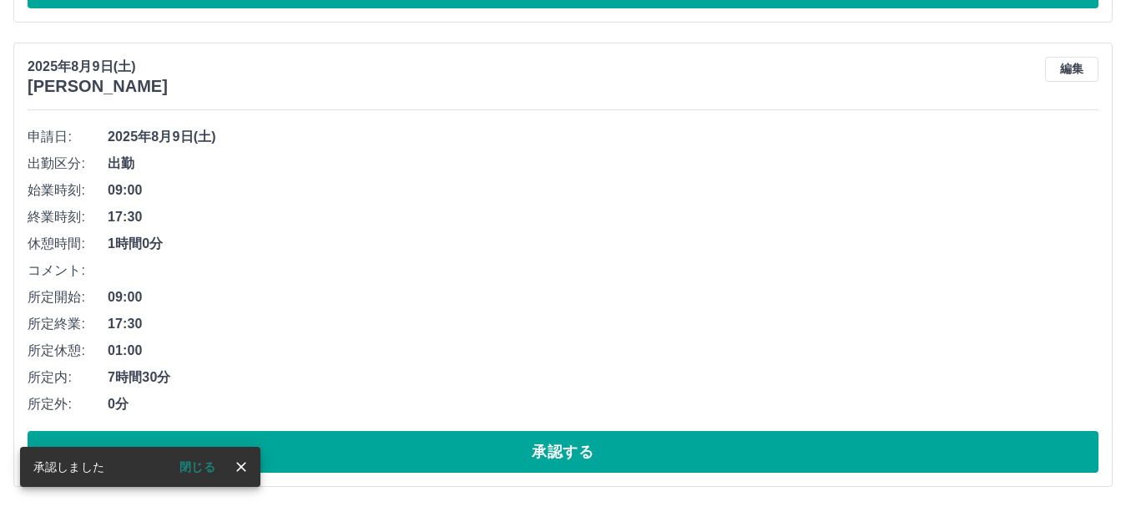
scroll to position [2285, 0]
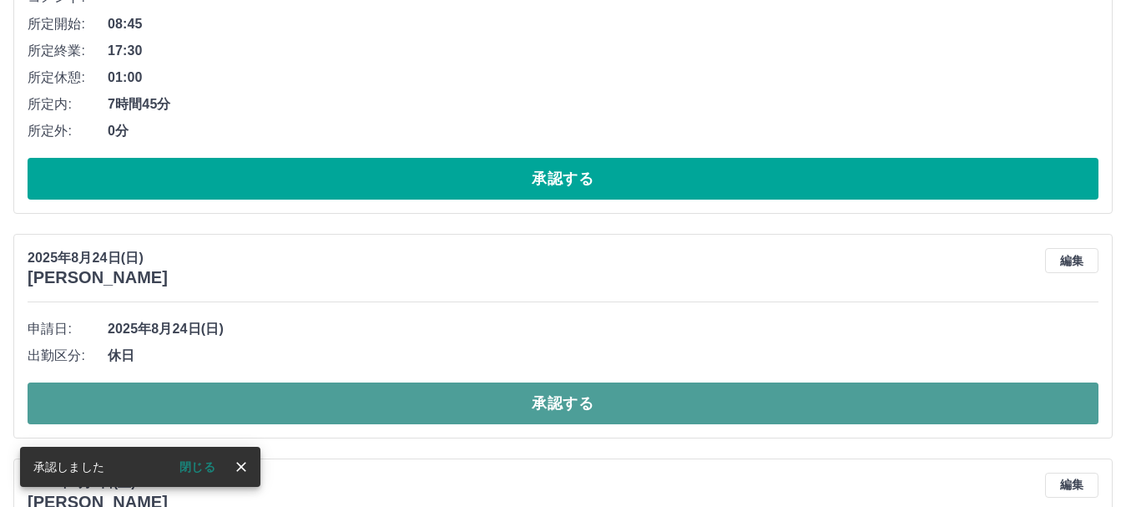
click at [573, 412] on button "承認する" at bounding box center [563, 403] width 1071 height 42
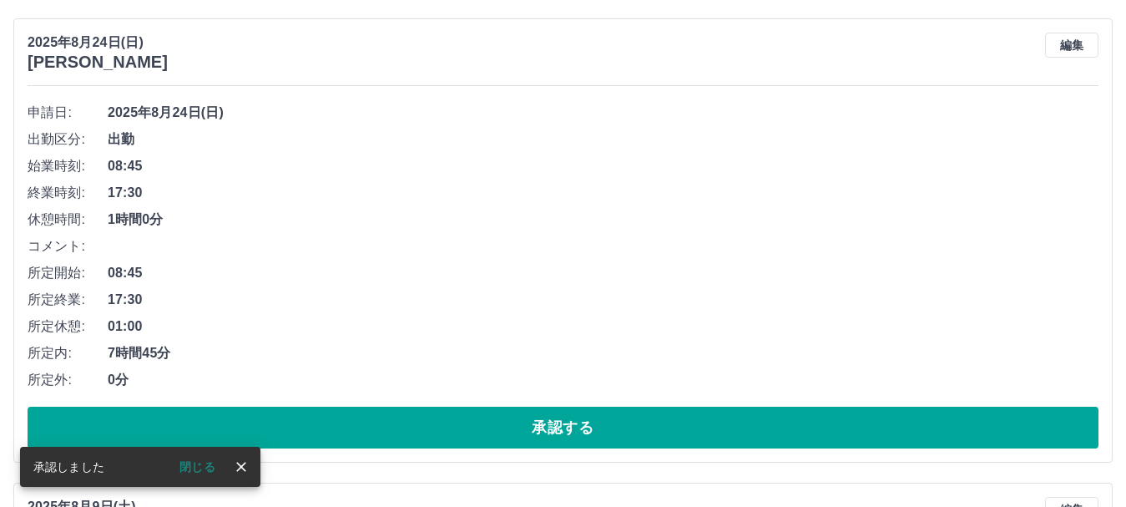
scroll to position [2034, 0]
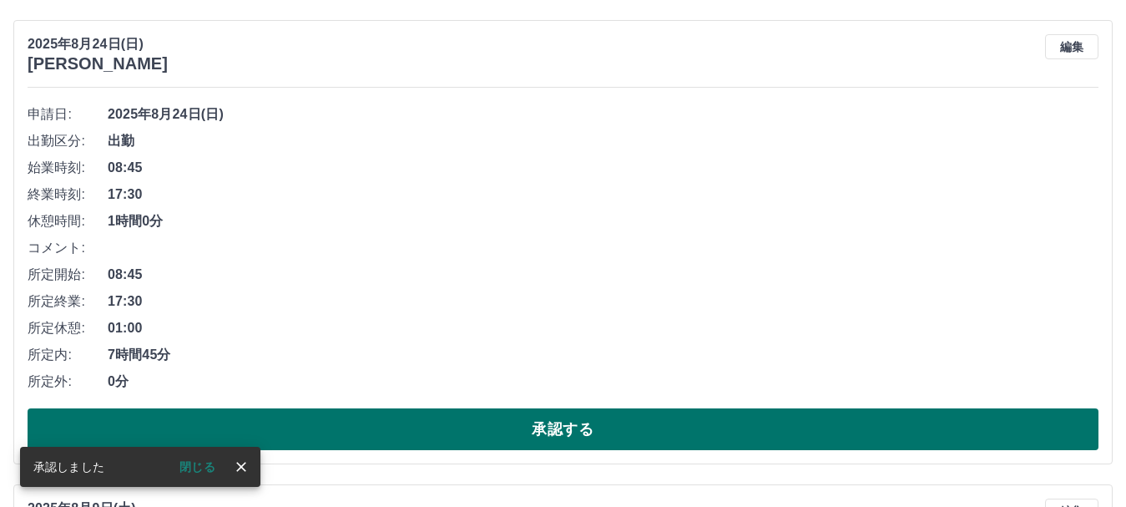
click at [575, 440] on button "承認する" at bounding box center [563, 429] width 1071 height 42
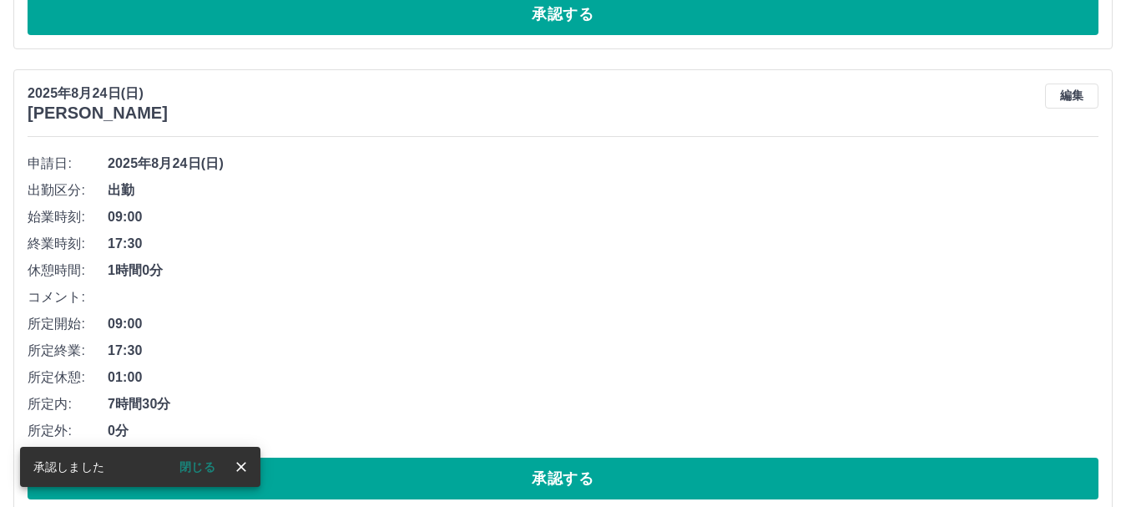
scroll to position [1512, 0]
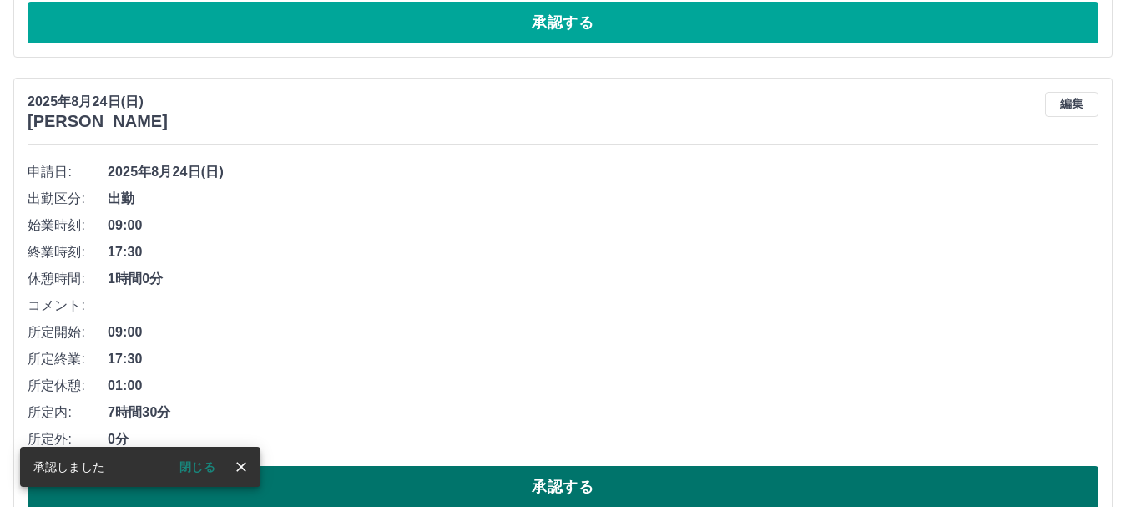
click at [577, 481] on button "承認する" at bounding box center [563, 487] width 1071 height 42
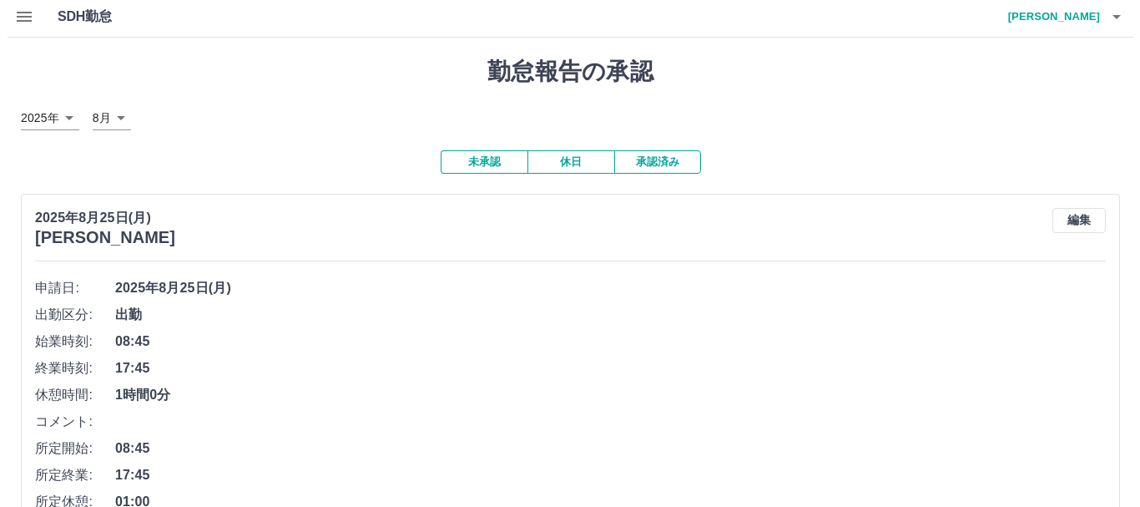
scroll to position [0, 0]
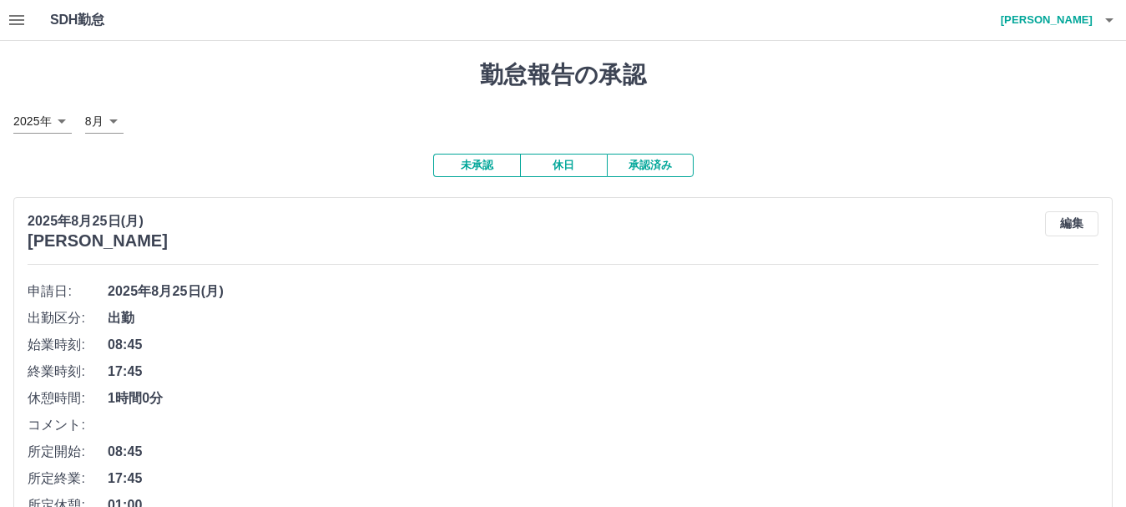
click at [1111, 23] on icon "button" at bounding box center [1109, 20] width 20 height 20
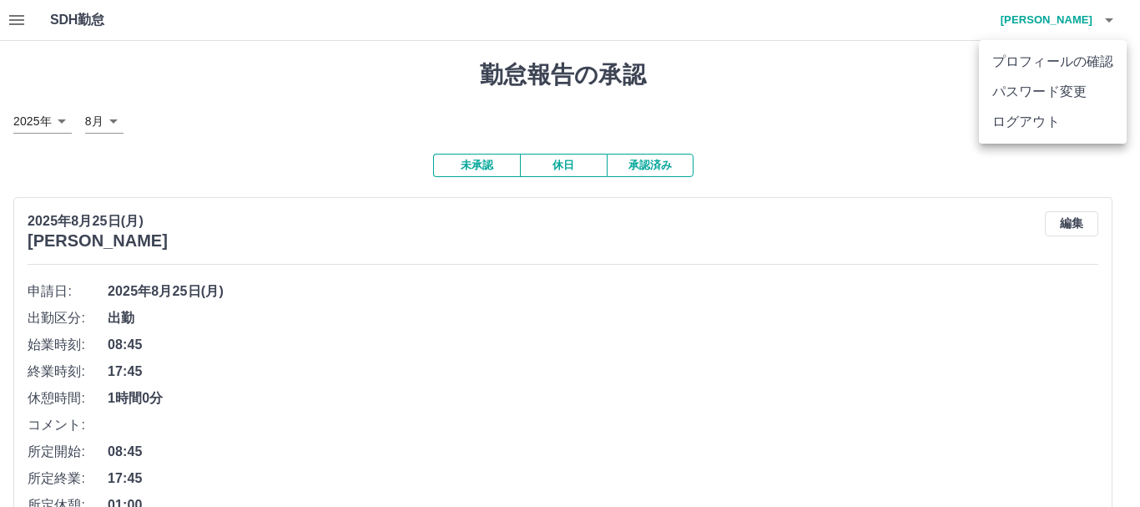
click at [1067, 121] on li "ログアウト" at bounding box center [1053, 122] width 148 height 30
